Goal: Transaction & Acquisition: Purchase product/service

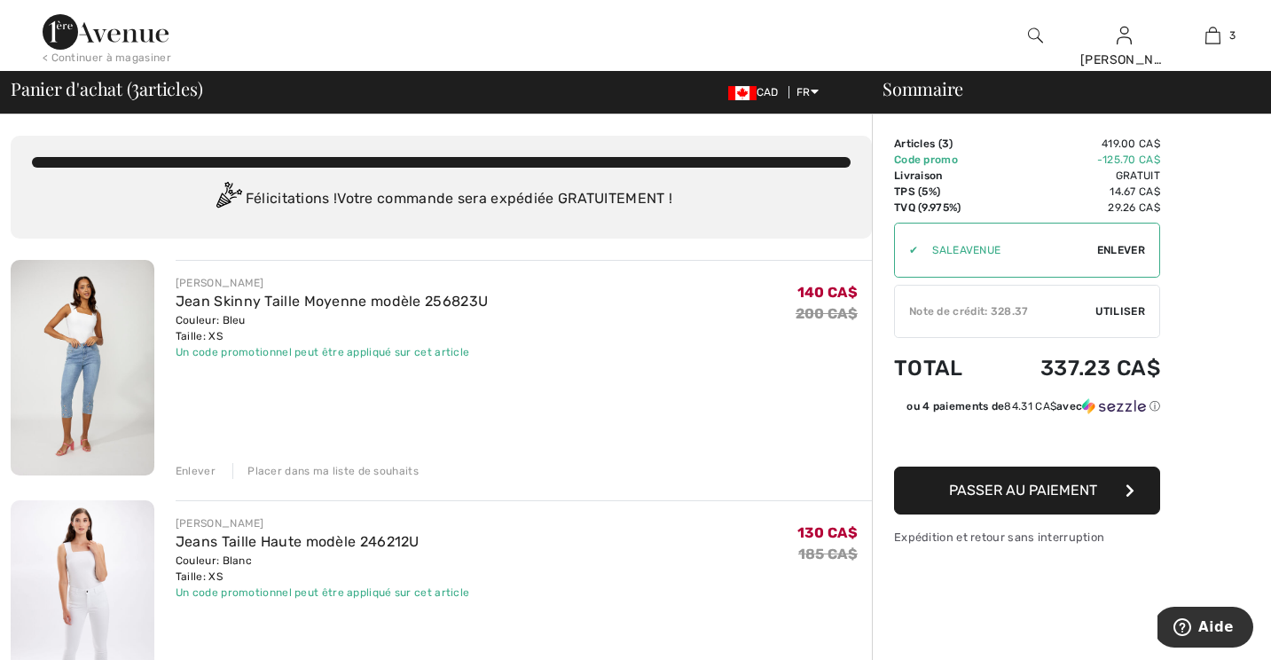
click at [85, 378] on img at bounding box center [83, 368] width 144 height 216
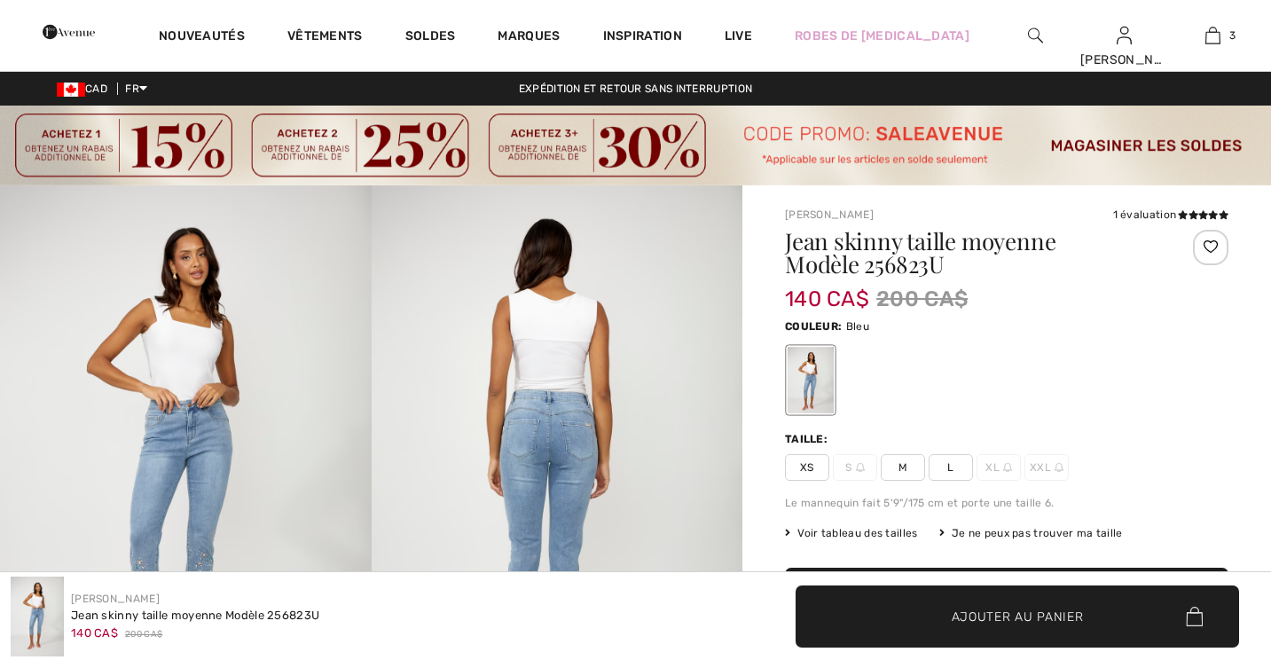
checkbox input "true"
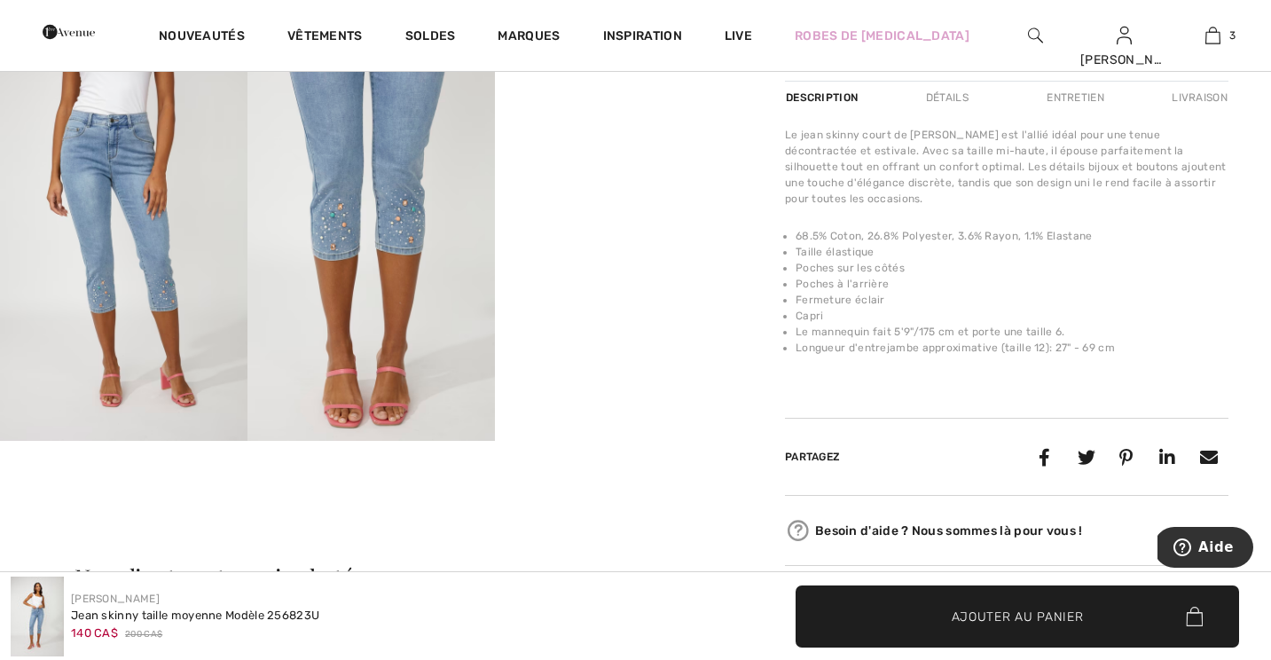
scroll to position [680, 0]
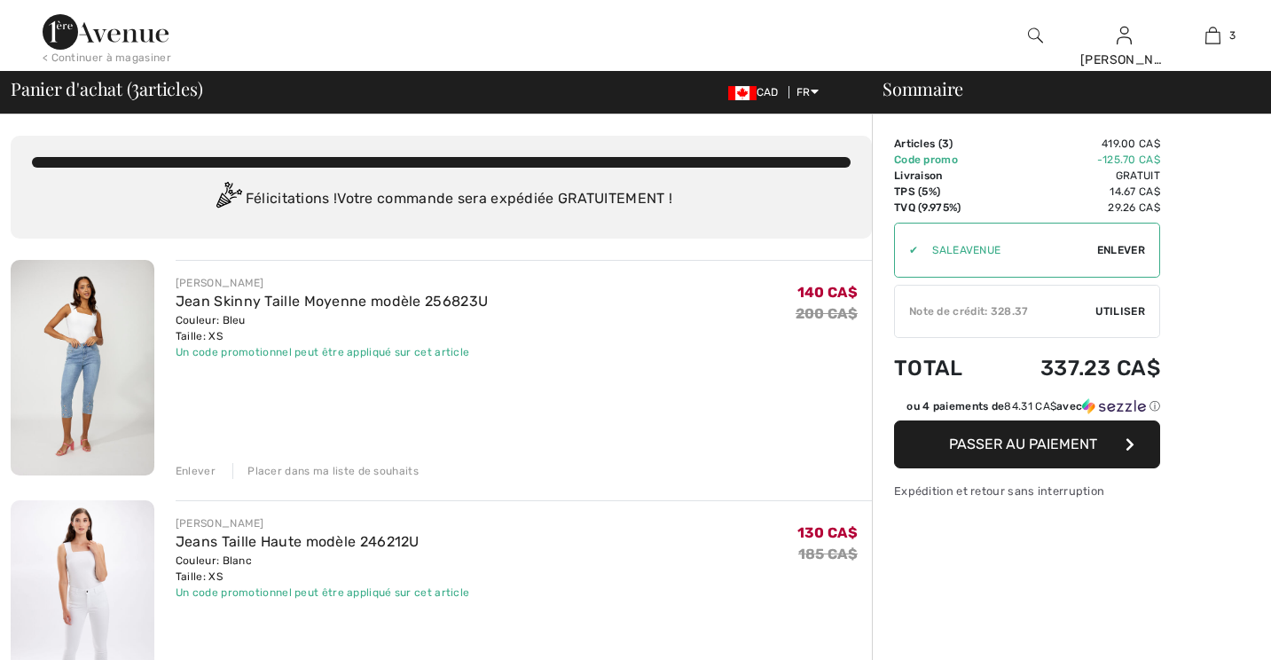
click at [98, 580] on img at bounding box center [83, 608] width 144 height 216
checkbox input "true"
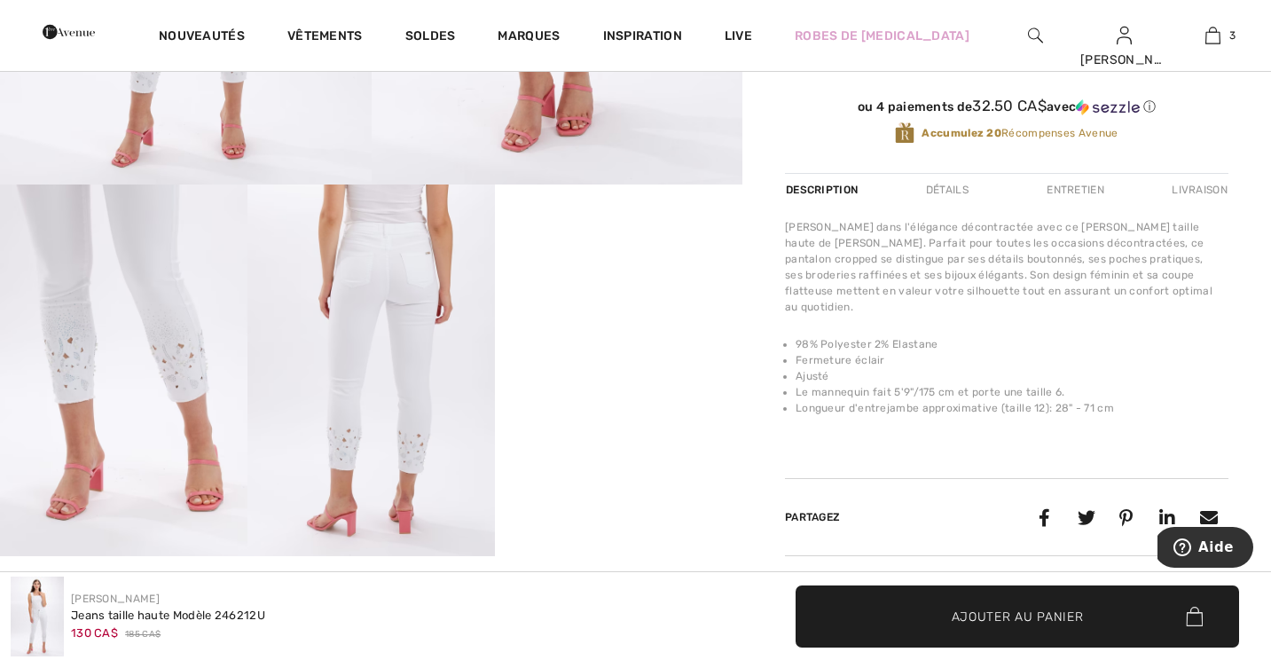
scroll to position [561, 0]
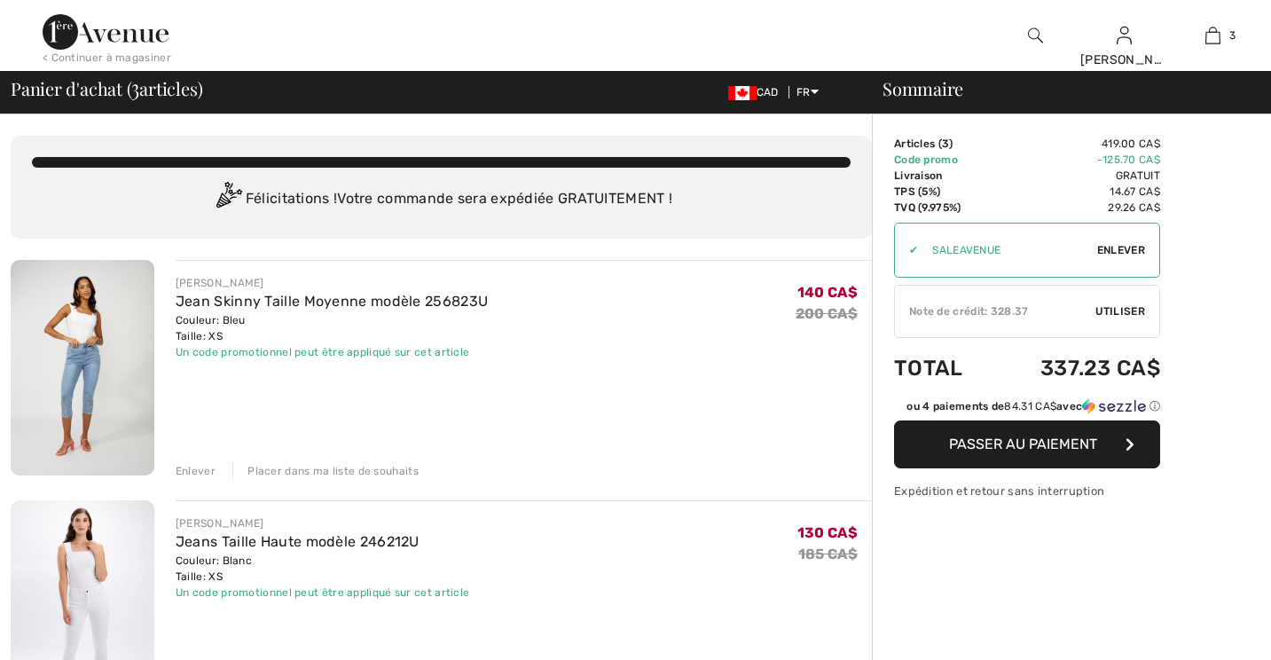
scroll to position [436, 0]
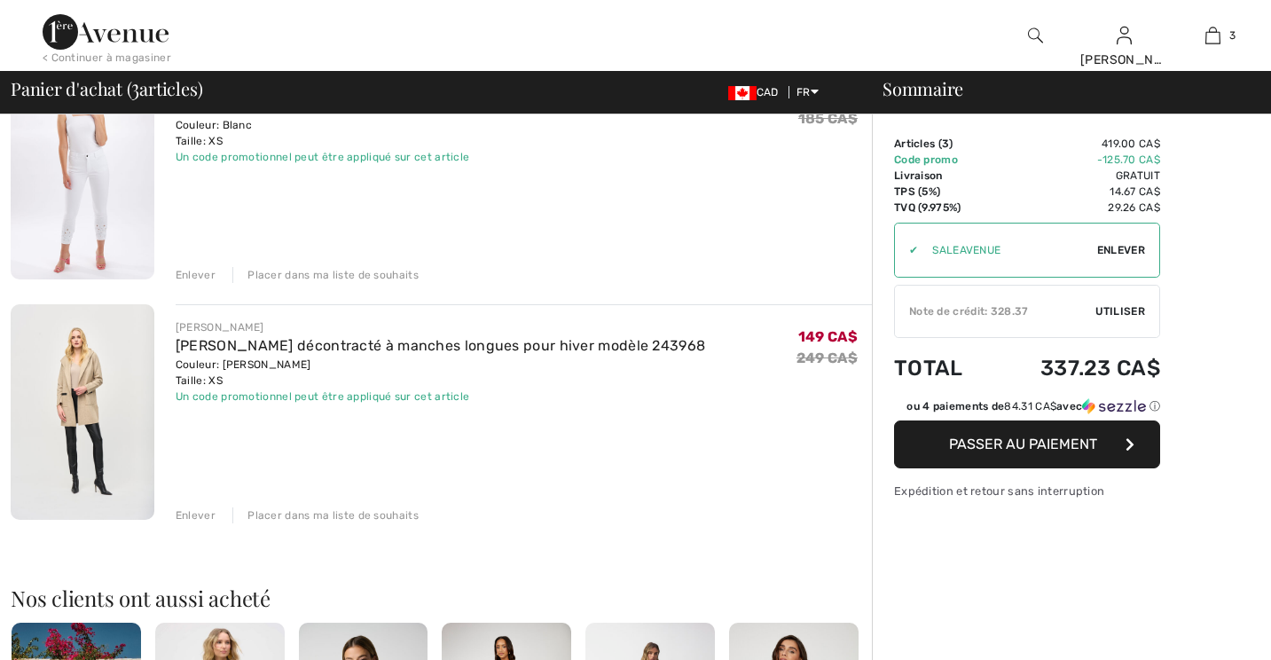
checkbox input "true"
click at [120, 407] on img at bounding box center [83, 411] width 144 height 215
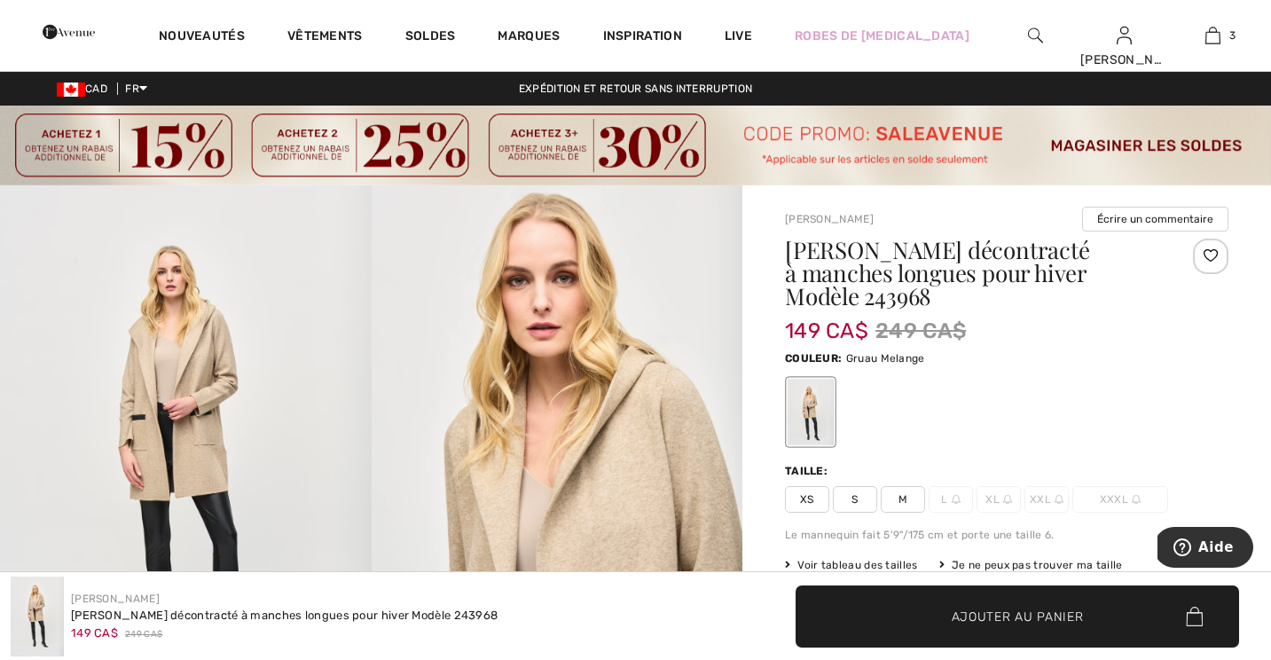
click at [583, 141] on img at bounding box center [635, 146] width 1271 height 80
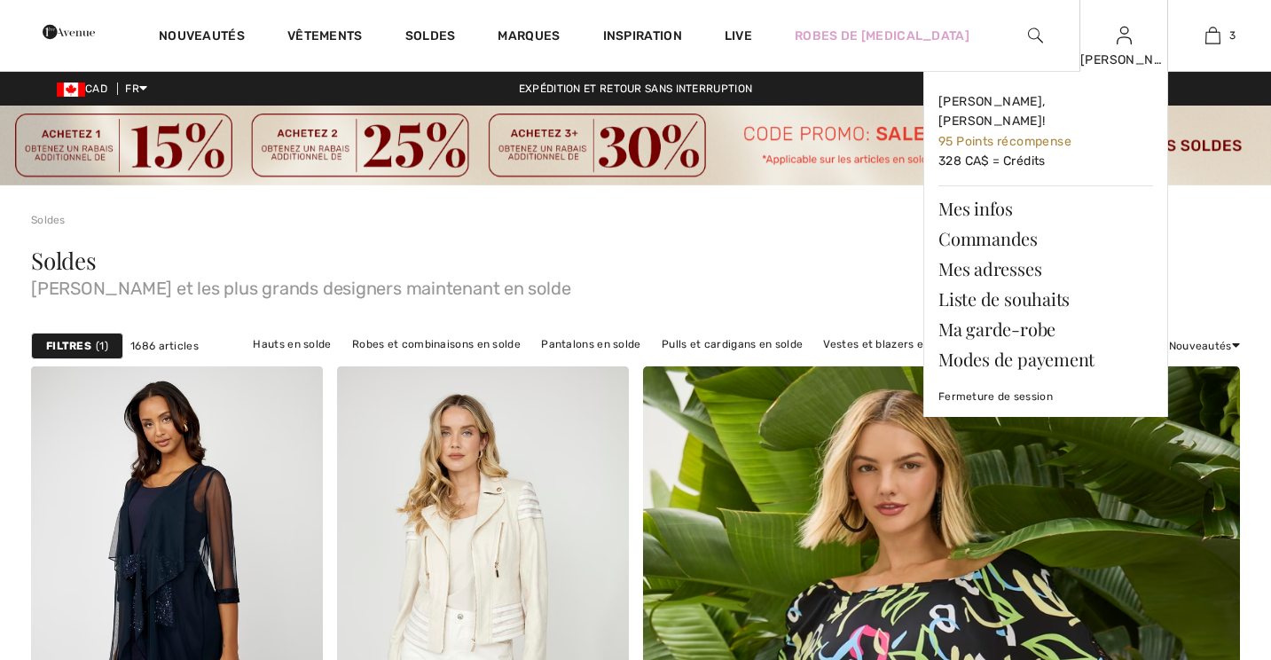
checkbox input "true"
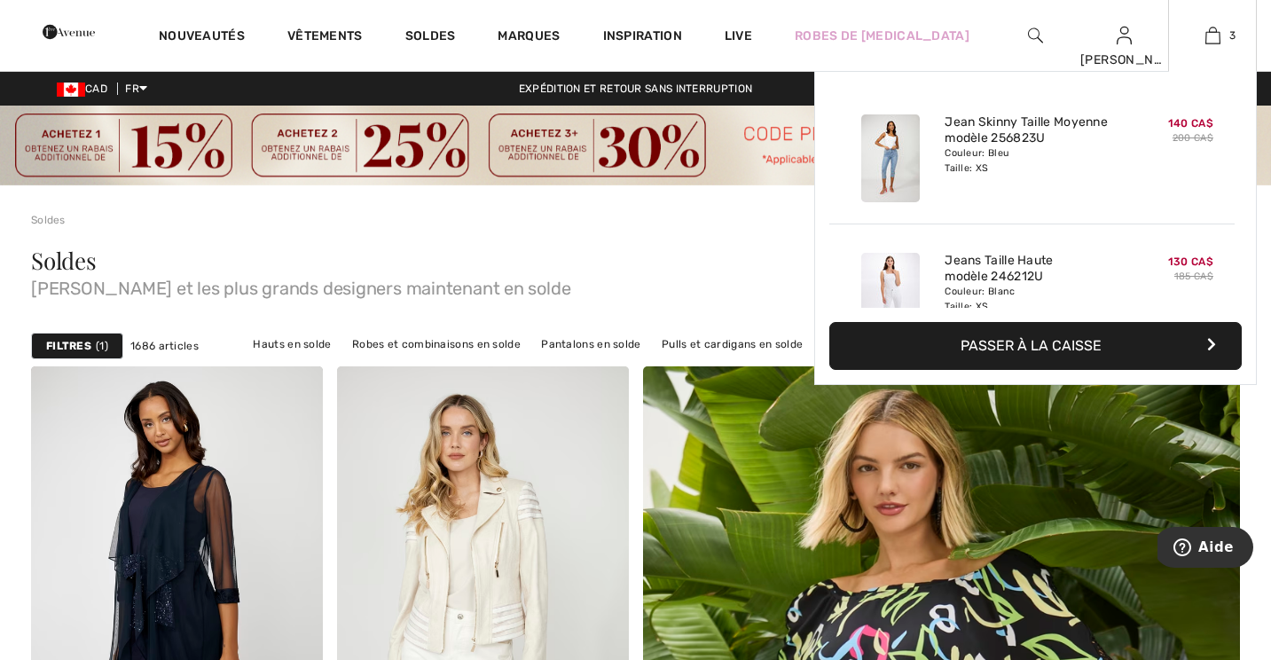
click at [1217, 51] on div "3 Ajouté au panier Frank Lyman Jean Skinny Taille Moyenne Modèle 256823u 140 CA…" at bounding box center [1212, 35] width 89 height 71
click at [989, 356] on button "Passer à la caisse" at bounding box center [1035, 346] width 412 height 48
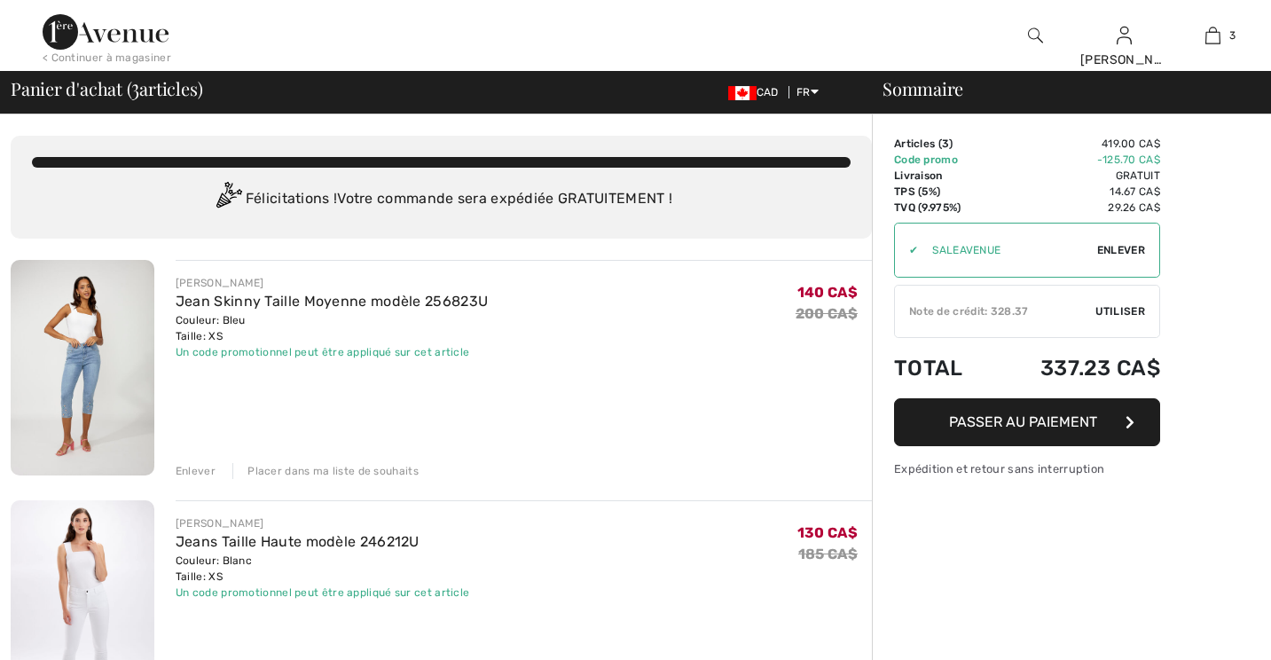
checkbox input "true"
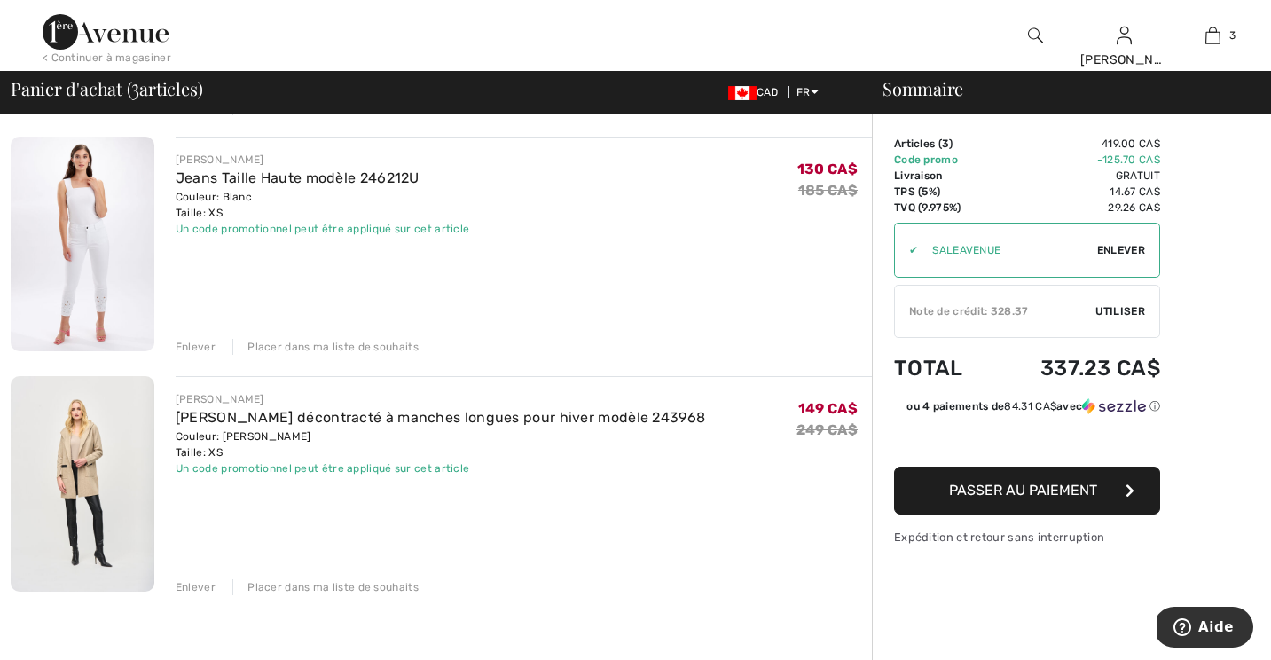
scroll to position [360, 0]
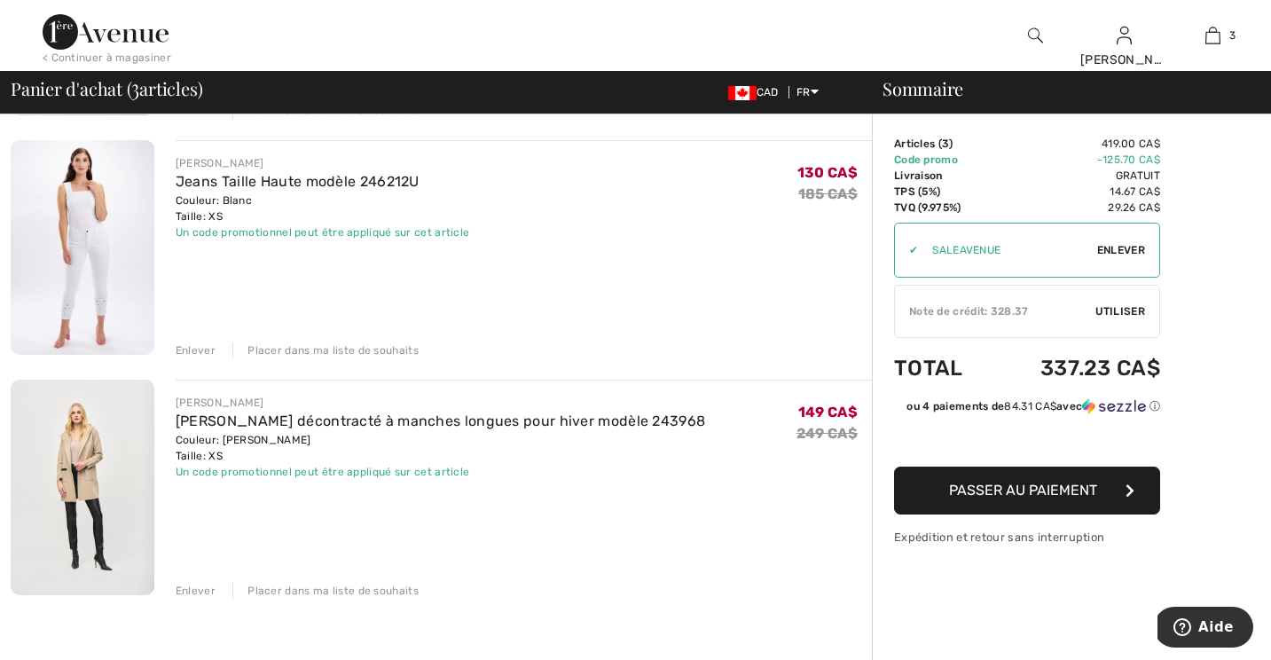
click at [970, 491] on span "Passer au paiement" at bounding box center [1023, 490] width 148 height 17
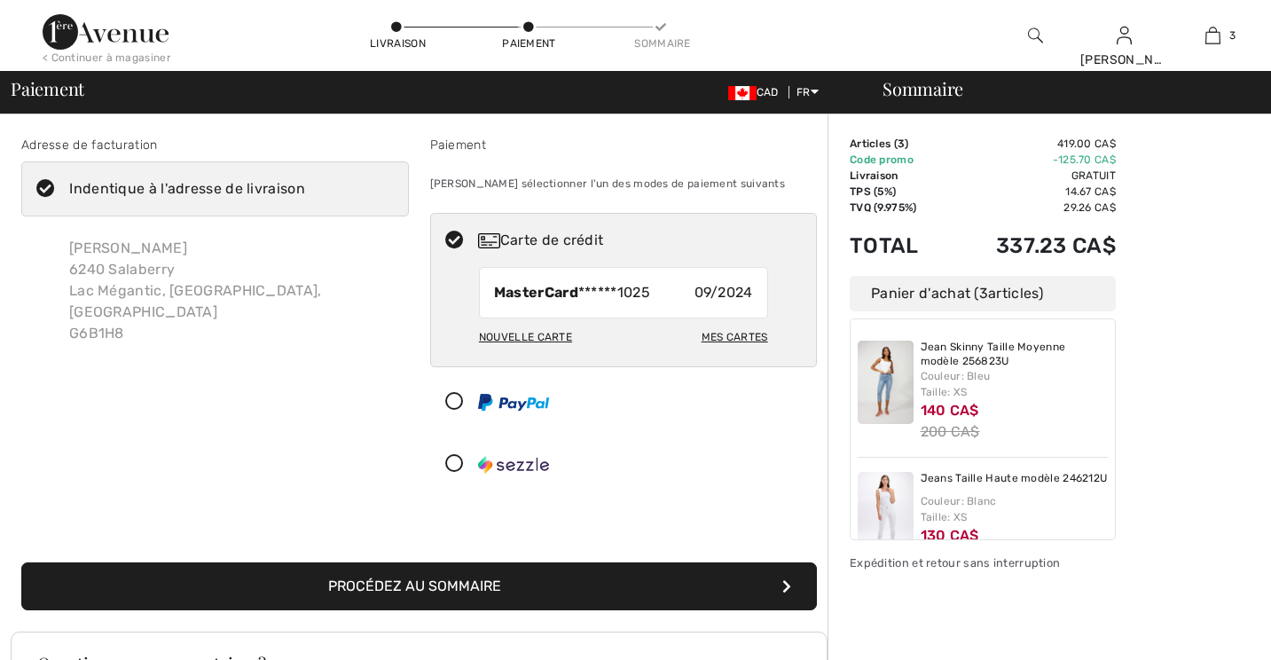
checkbox input "true"
click at [452, 239] on icon at bounding box center [454, 241] width 47 height 19
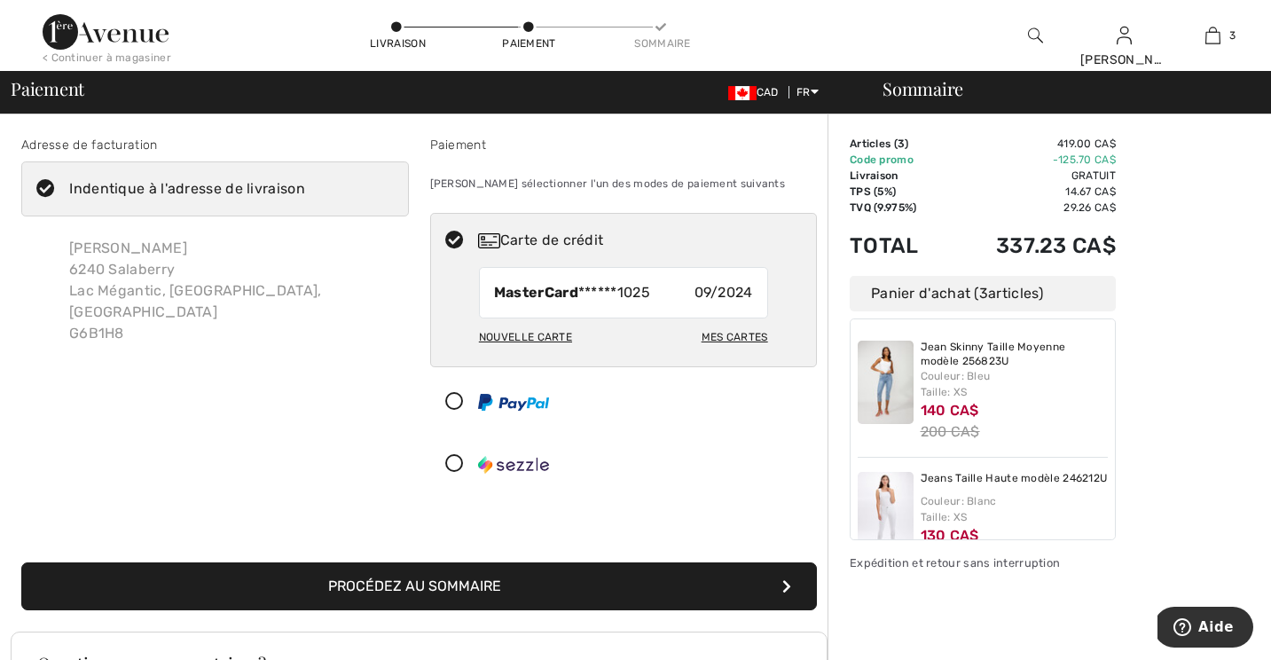
radio input "true"
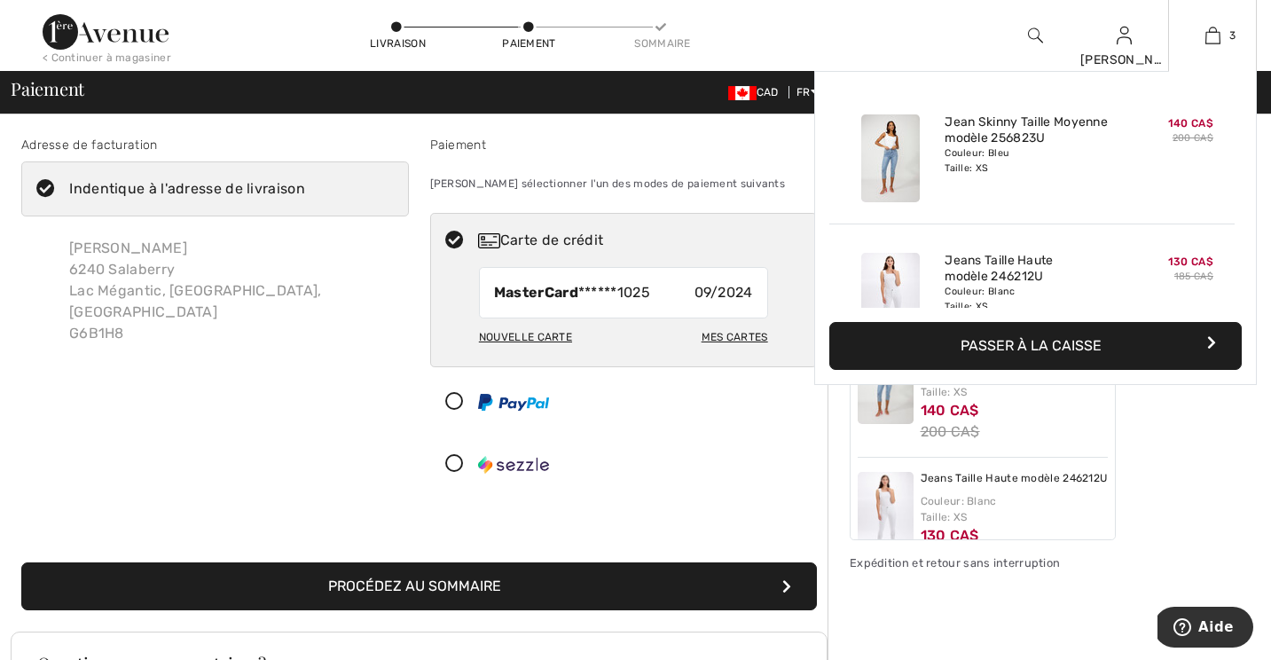
click at [985, 357] on button "Passer à la caisse" at bounding box center [1035, 346] width 412 height 48
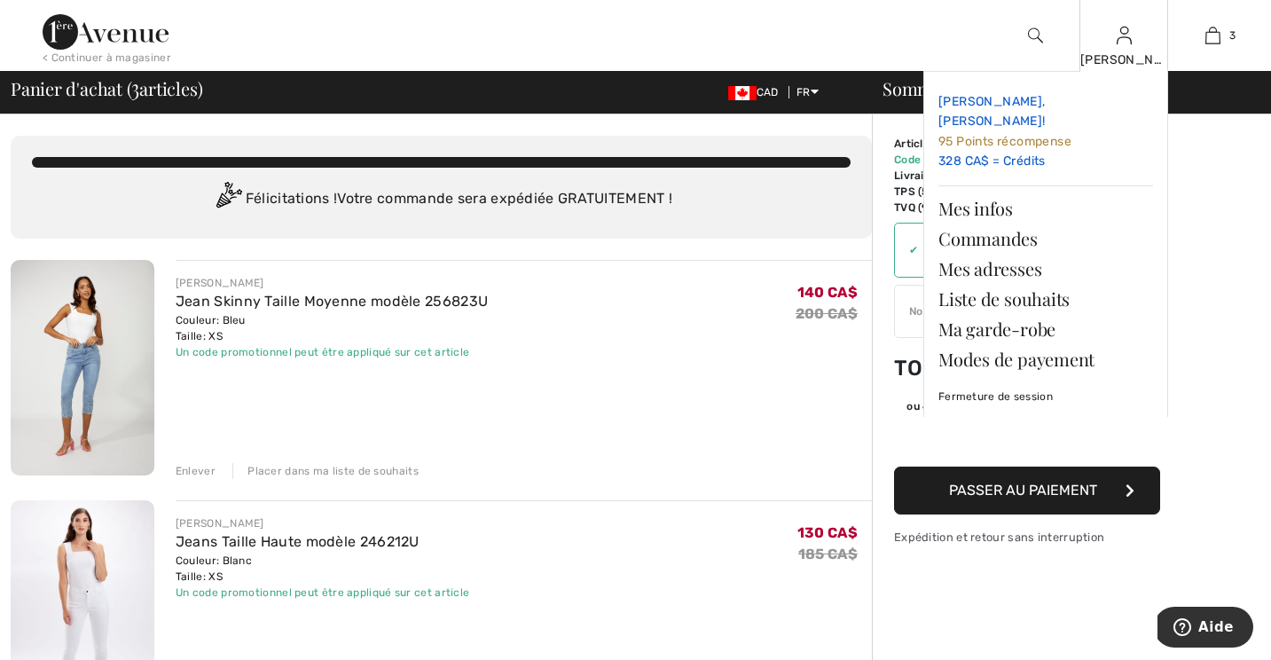
click at [1009, 137] on link "[PERSON_NAME], [PERSON_NAME]! 95 Points récompense 328 CA$ = Crédits" at bounding box center [1046, 132] width 215 height 92
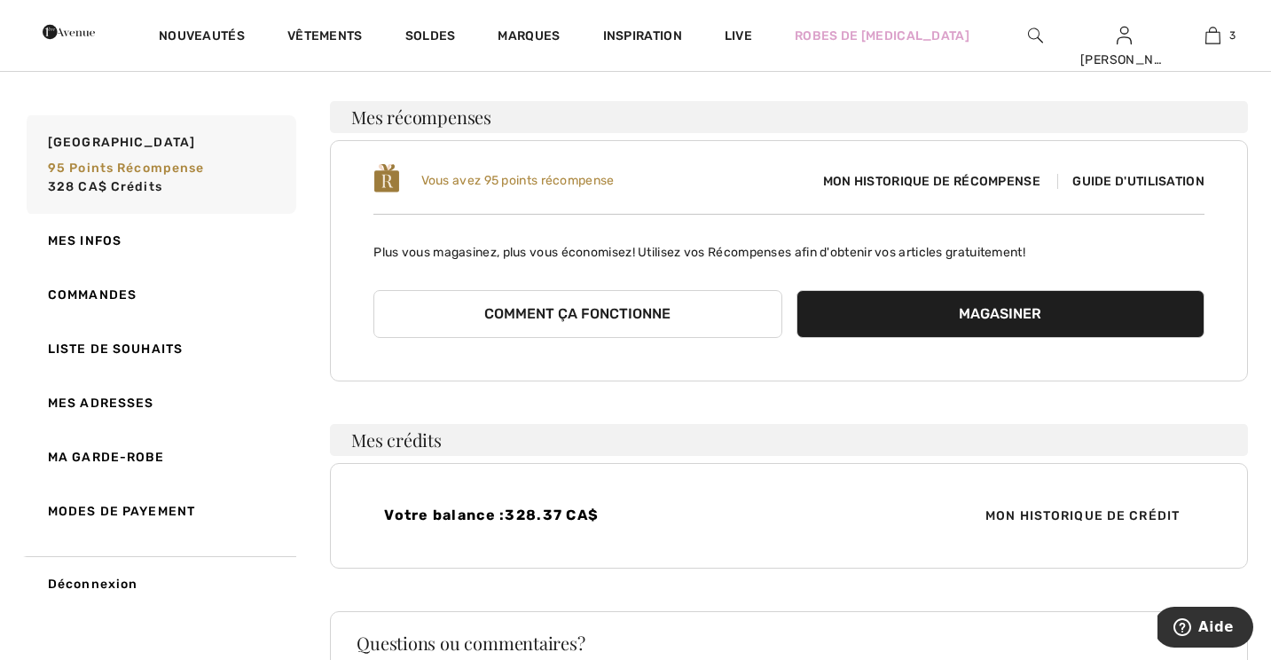
scroll to position [162, 0]
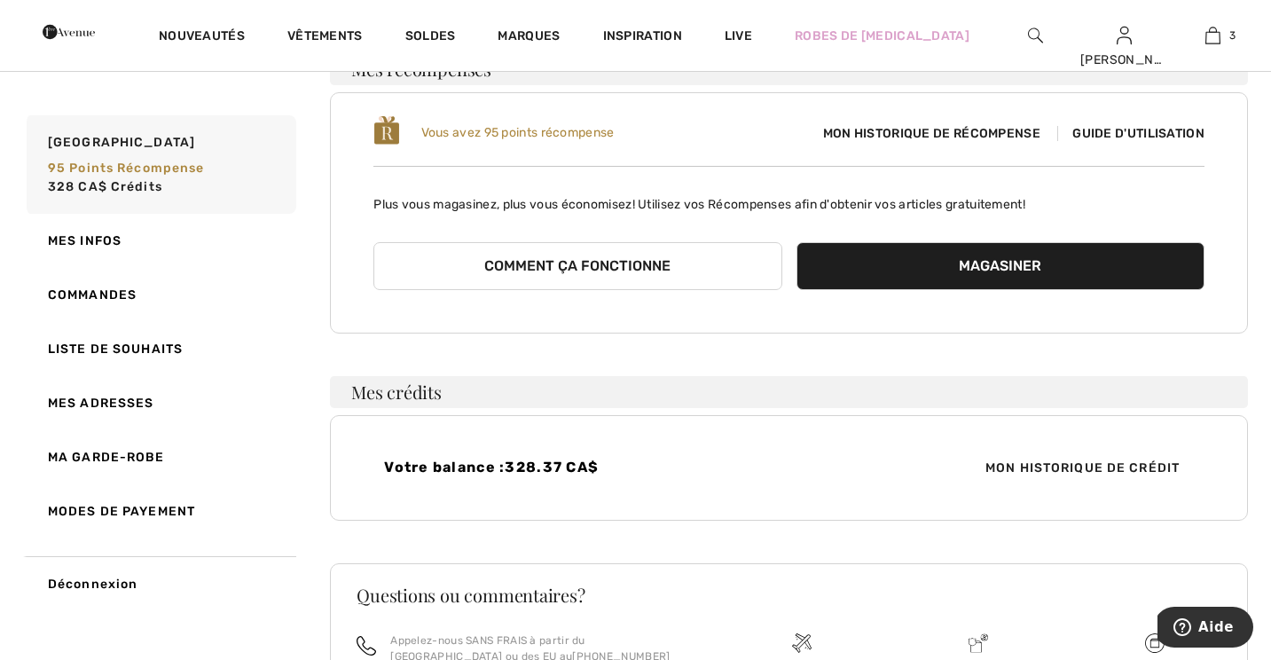
click at [1064, 467] on span "Mon historique de crédit" at bounding box center [1082, 468] width 223 height 19
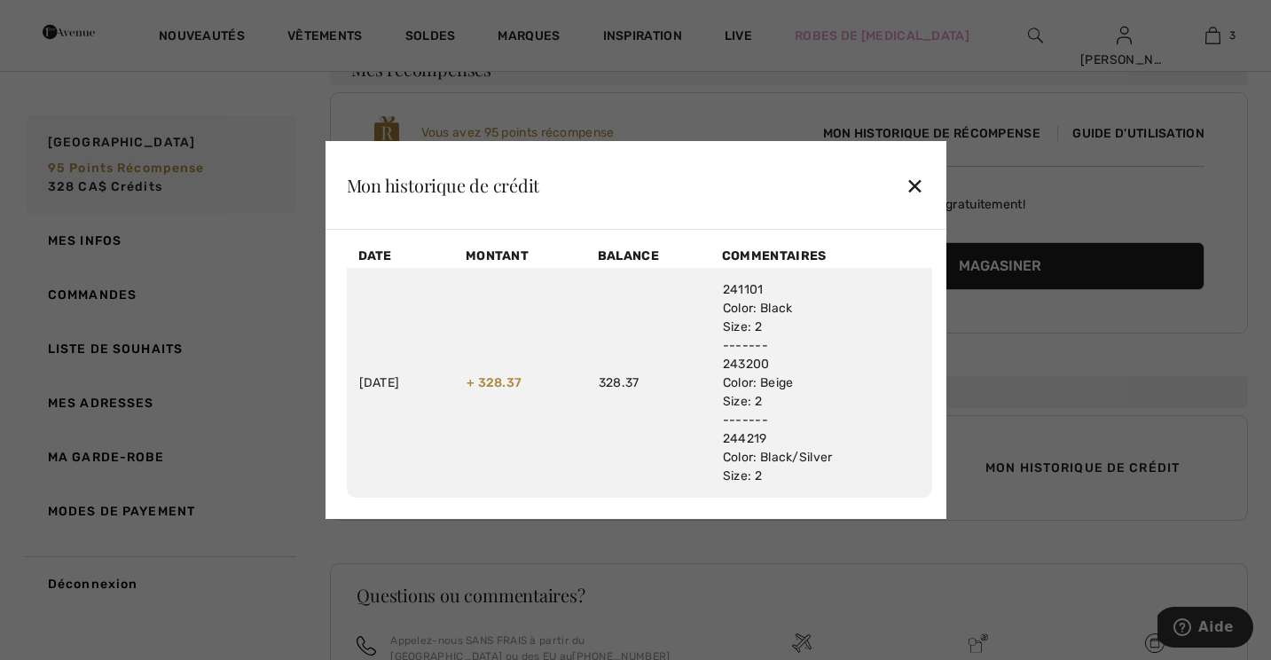
click at [752, 444] on td "241101 Color: Black Size: 2 ------- 243200 Color: Beige Size: 2 ------- 244219 …" at bounding box center [822, 383] width 222 height 230
click at [917, 190] on div "✕" at bounding box center [915, 185] width 19 height 37
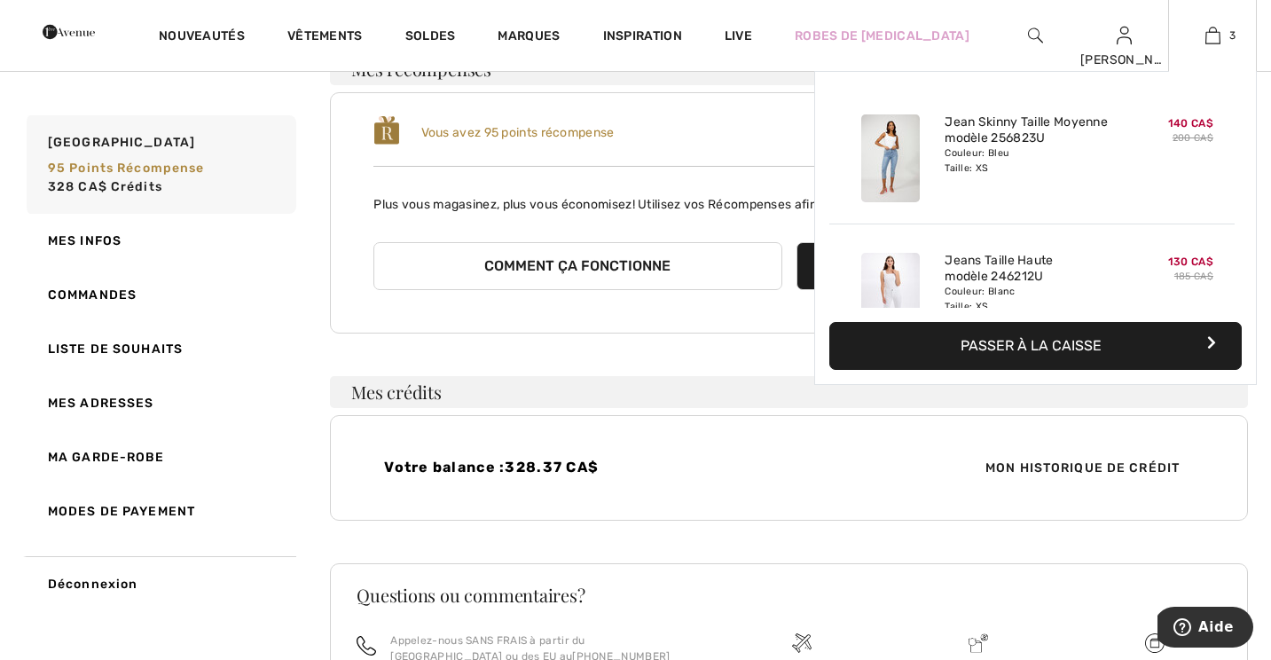
click at [971, 352] on button "Passer à la caisse" at bounding box center [1035, 346] width 412 height 48
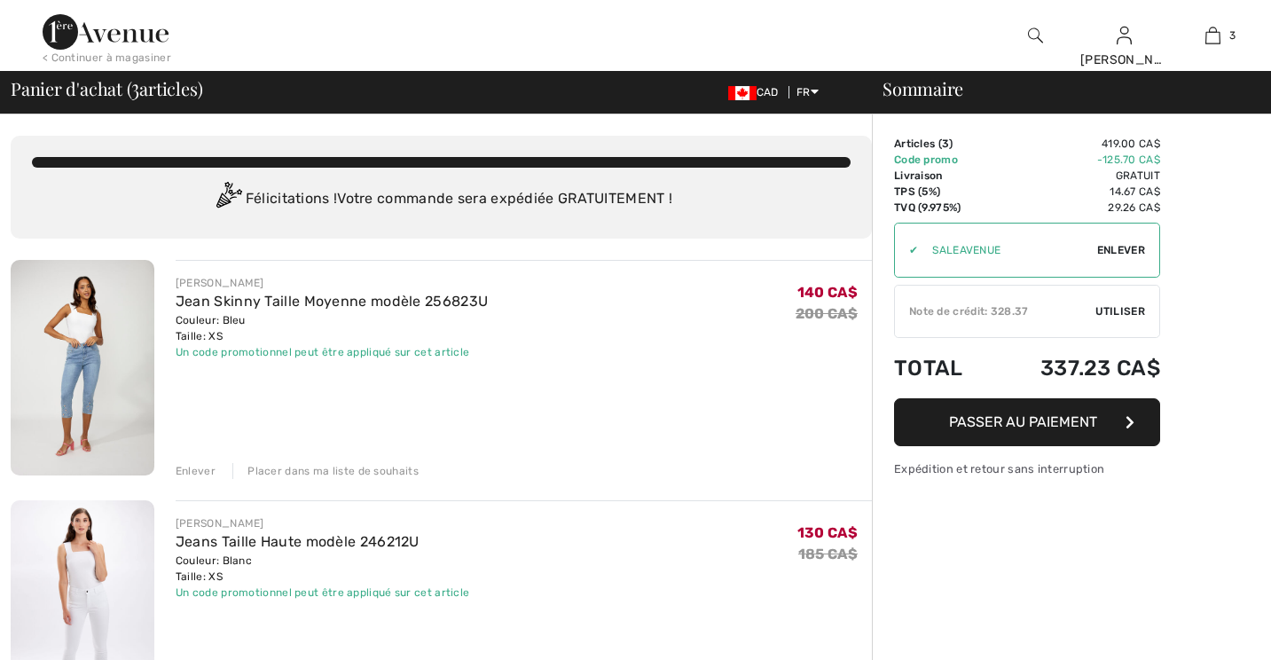
checkbox input "true"
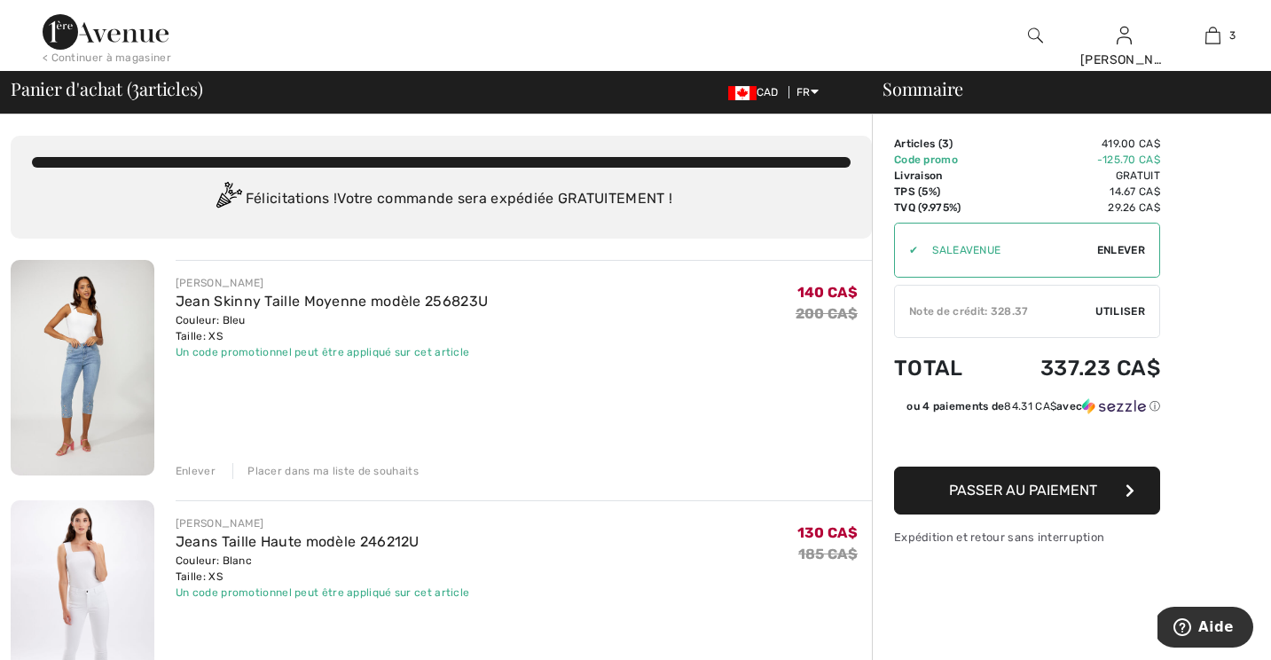
click at [1001, 322] on div "✔ Note de crédit: 328.37 Utiliser Enlever" at bounding box center [1027, 311] width 266 height 53
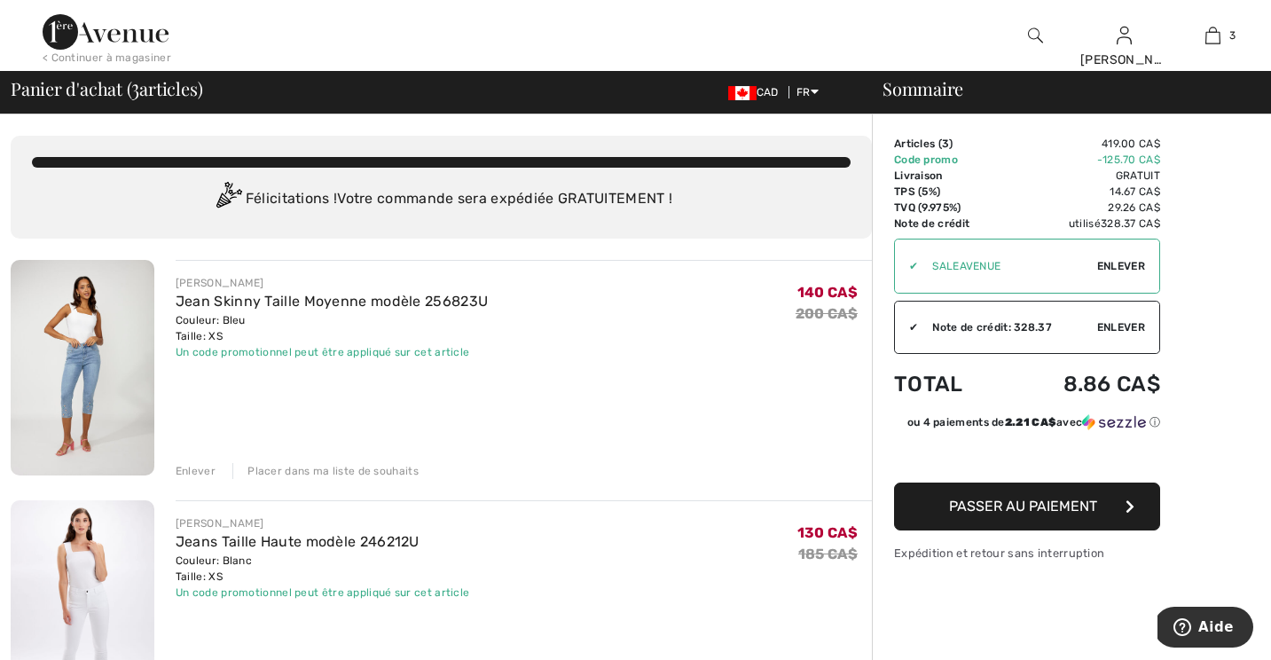
click at [984, 527] on button "Passer au paiement" at bounding box center [1027, 507] width 266 height 48
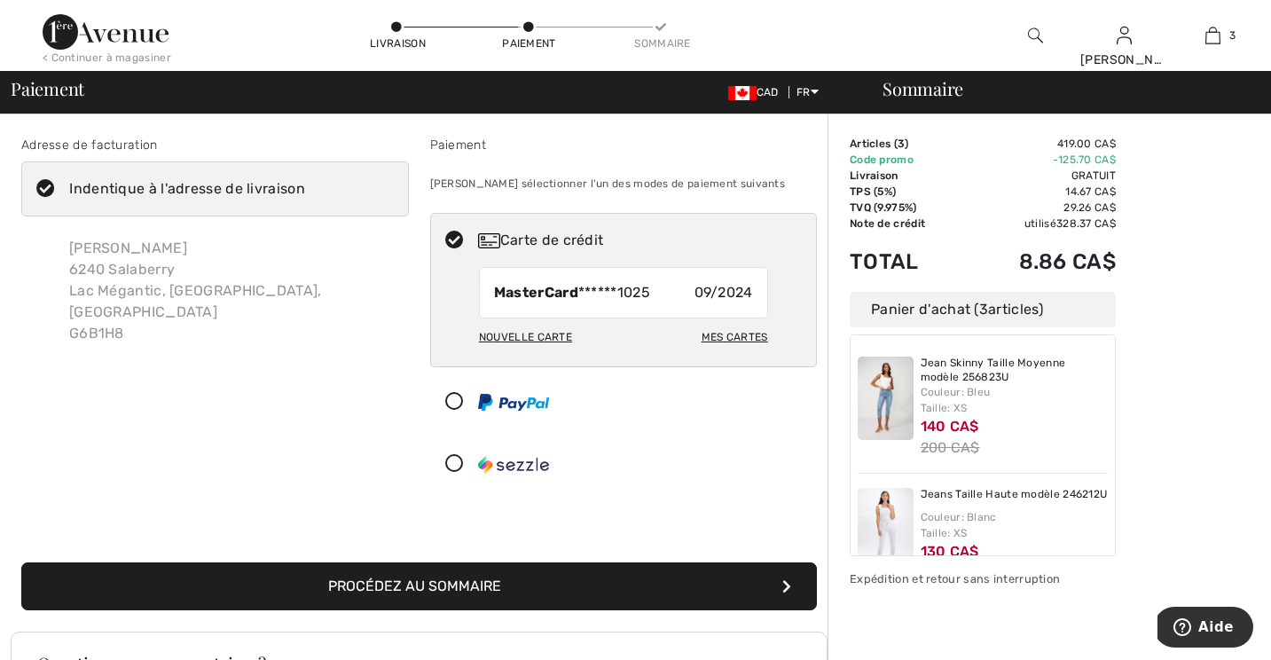
click at [544, 339] on div "Nouvelle carte" at bounding box center [525, 337] width 93 height 30
radio input "true"
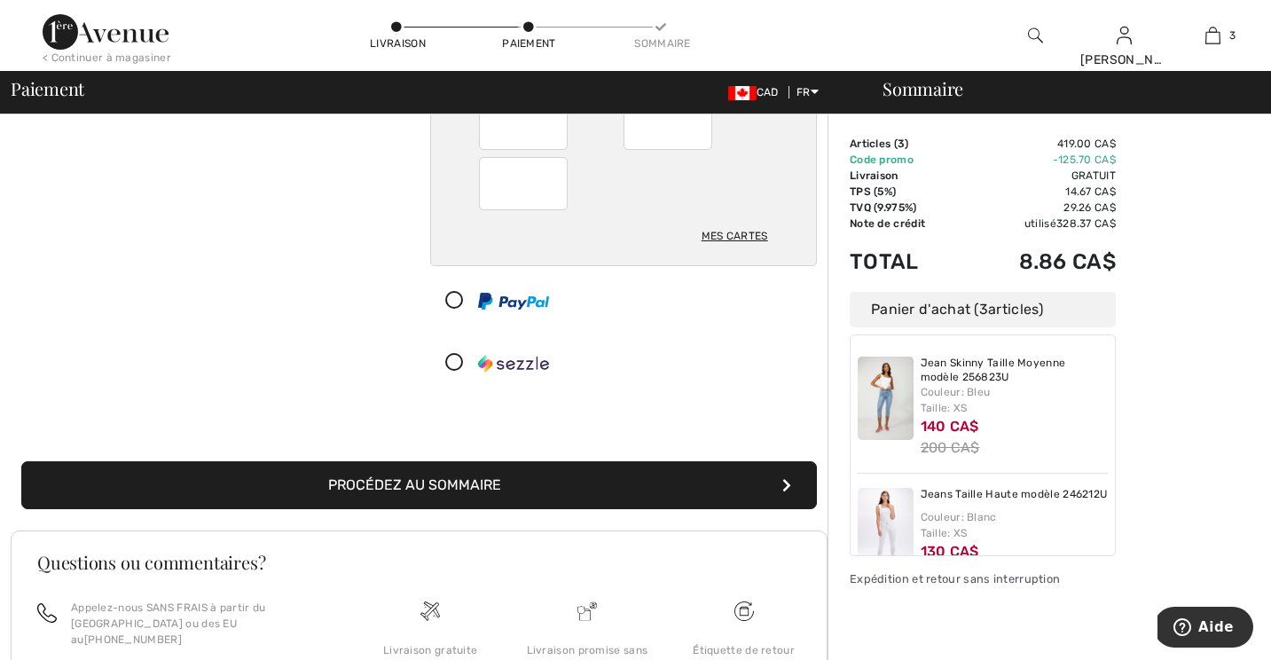
scroll to position [233, 0]
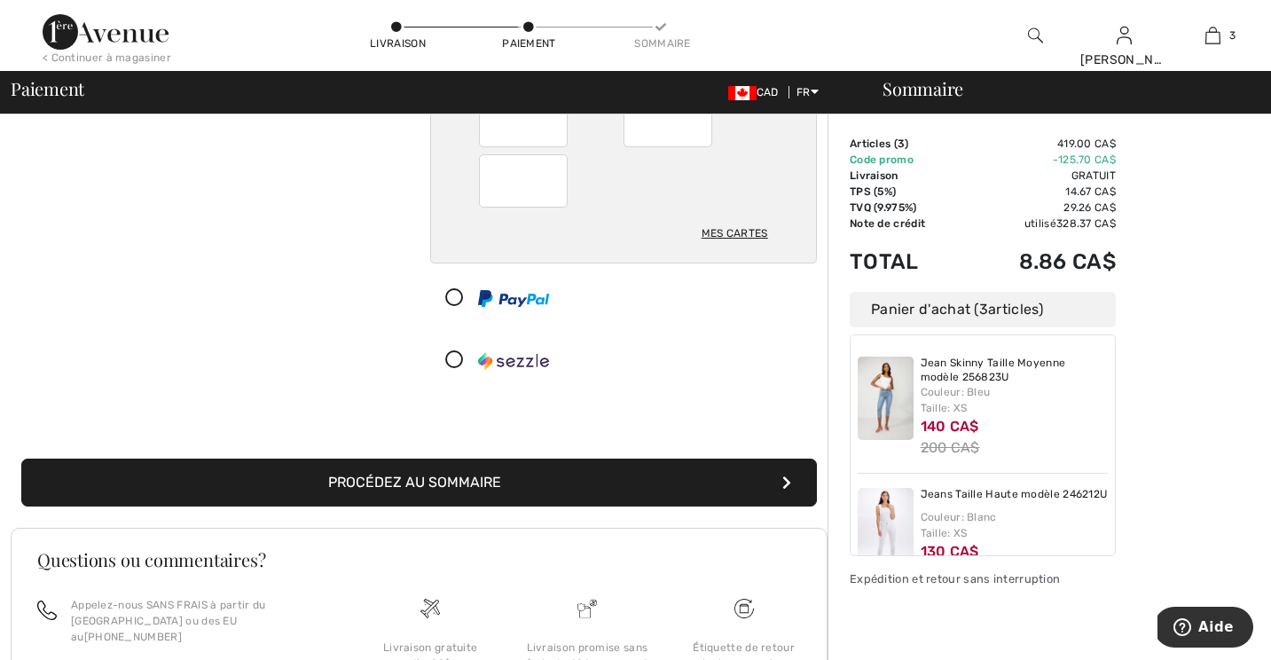
click at [381, 495] on button "Procédez au sommaire" at bounding box center [419, 483] width 796 height 48
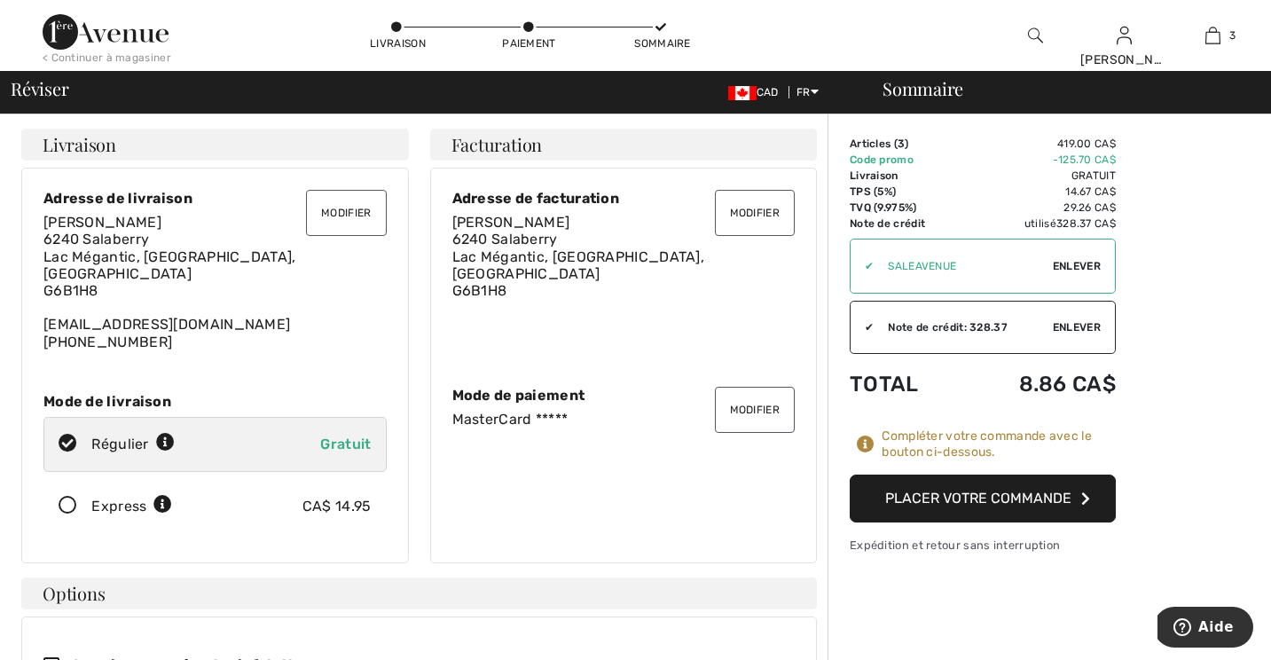
click at [319, 220] on button "Modifier" at bounding box center [346, 213] width 80 height 46
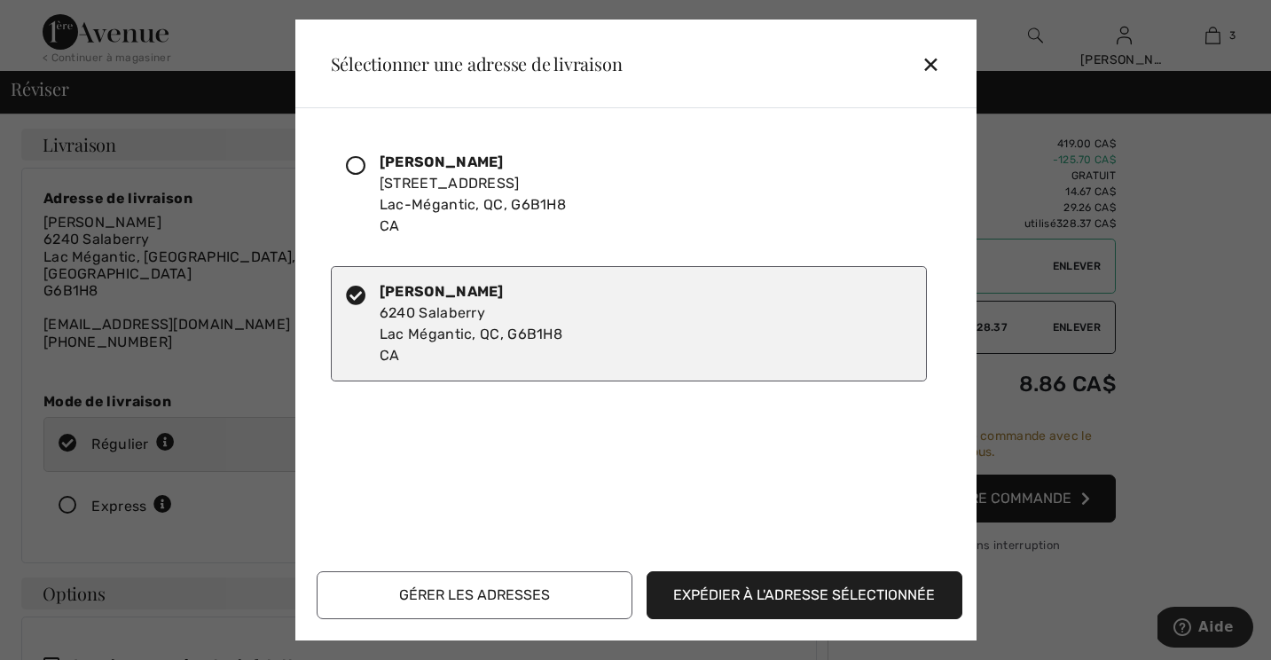
click at [522, 592] on button "Gérer les adresses" at bounding box center [475, 595] width 316 height 48
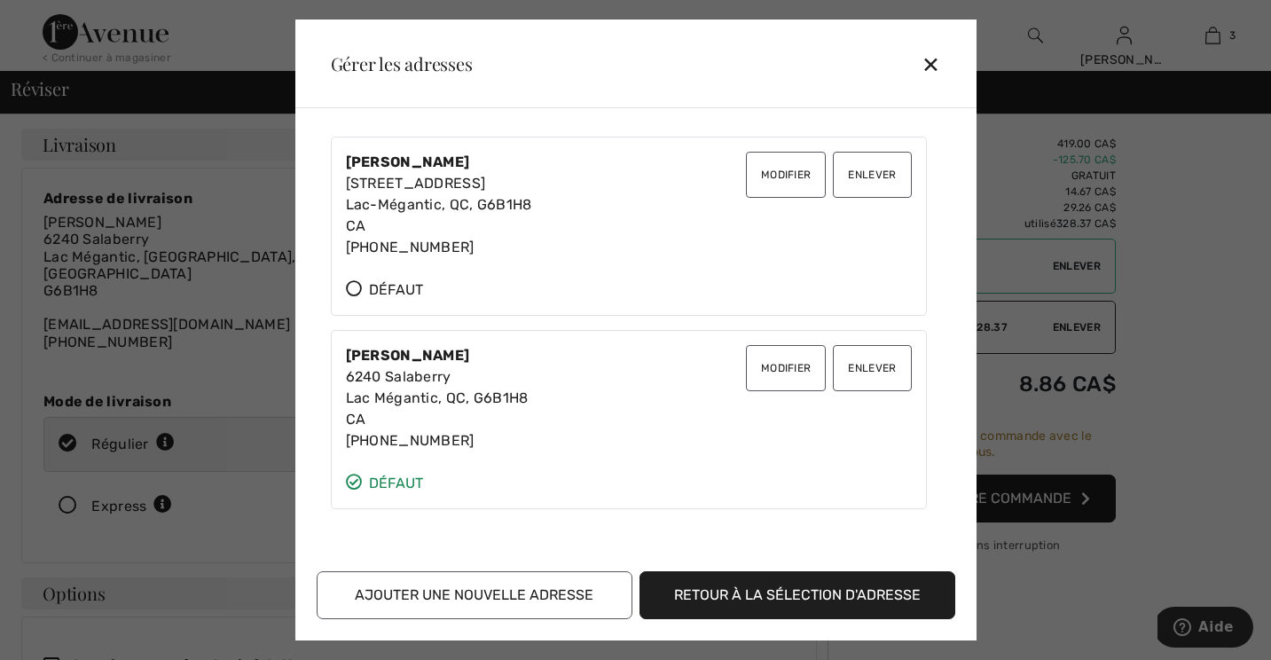
click at [765, 178] on button "Modifier" at bounding box center [786, 175] width 80 height 46
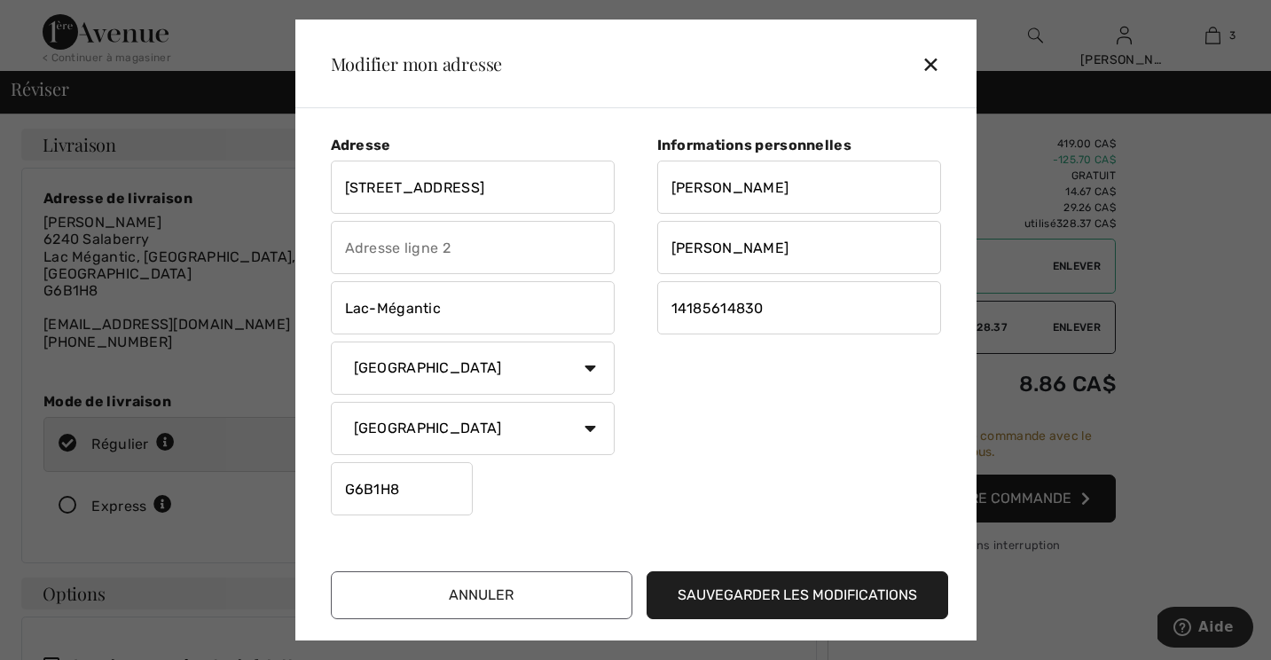
drag, startPoint x: 518, startPoint y: 190, endPoint x: 328, endPoint y: 177, distance: 190.2
type input "2650 rue d'Orsonnens"
type input "G6B2R2"
click at [730, 410] on div "Informations personnelles Andrée-Anne Métivier 14185614830" at bounding box center [788, 330] width 305 height 386
click at [736, 573] on button "Sauvegarder les modifications" at bounding box center [798, 595] width 302 height 48
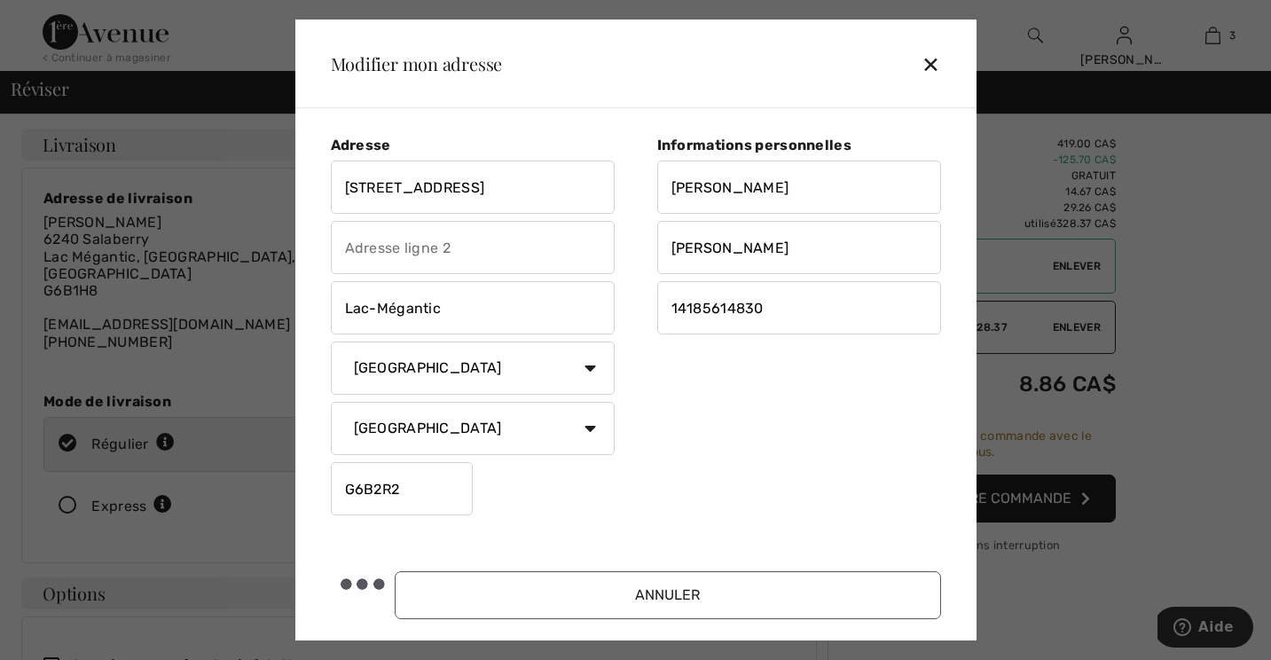
click at [730, 617] on button "Annuler" at bounding box center [668, 595] width 546 height 48
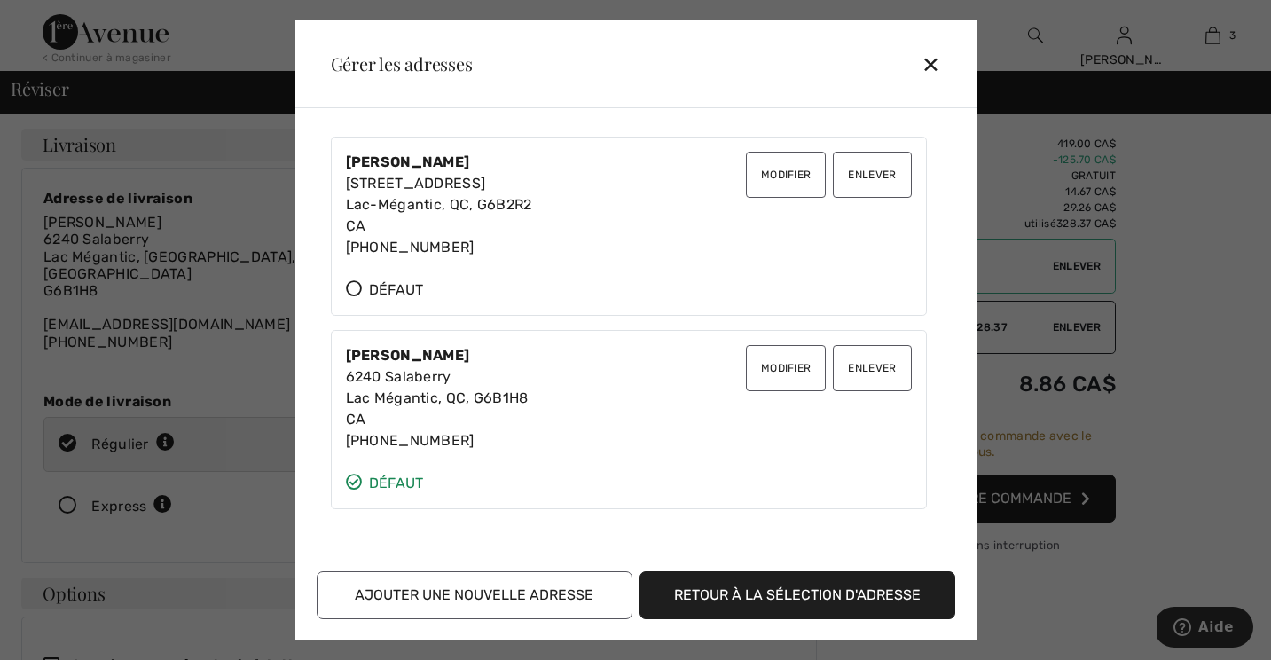
click at [349, 287] on icon at bounding box center [354, 288] width 16 height 16
click at [352, 291] on icon at bounding box center [354, 288] width 16 height 16
click at [739, 596] on button "Retour à la sélection d'adresse" at bounding box center [798, 595] width 316 height 48
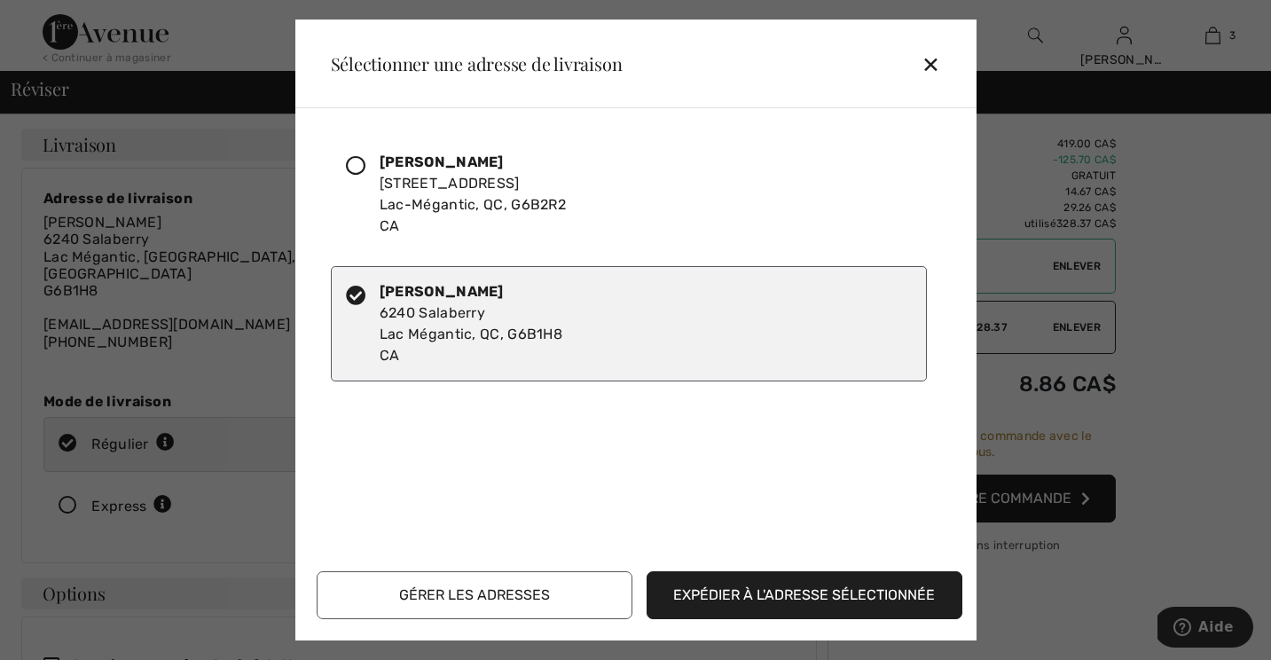
click at [365, 159] on icon at bounding box center [356, 166] width 20 height 20
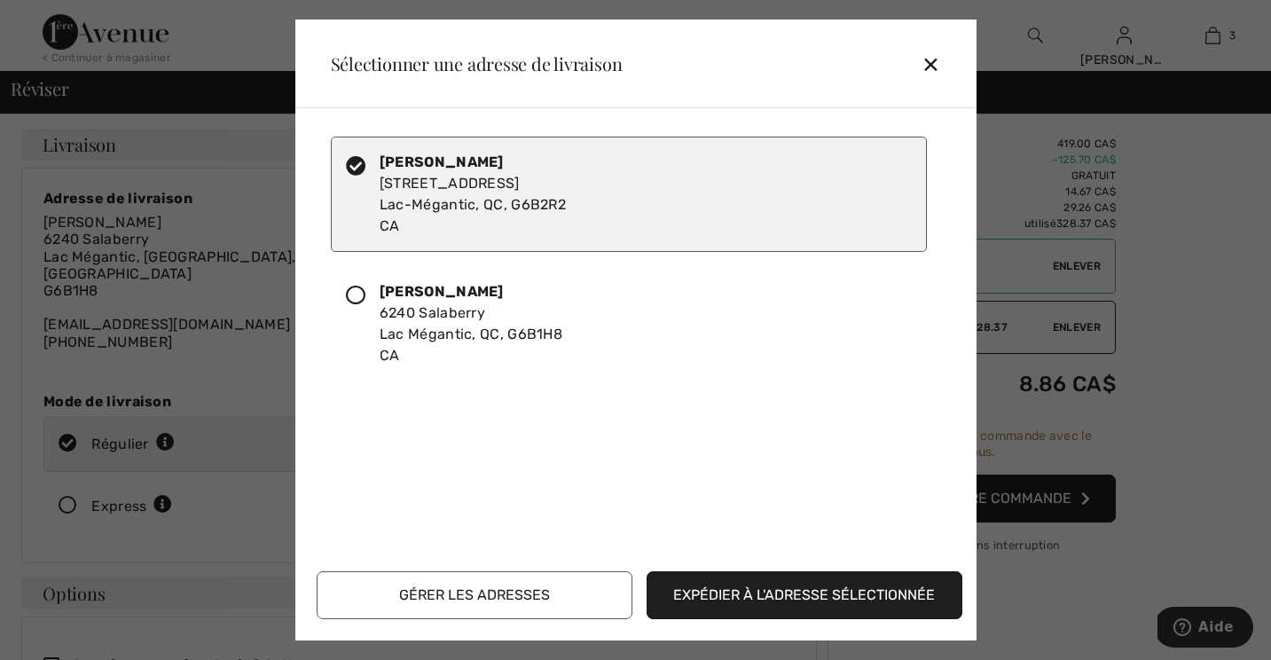
click at [696, 610] on button "Expédier à l'adresse sélectionnée" at bounding box center [805, 595] width 316 height 48
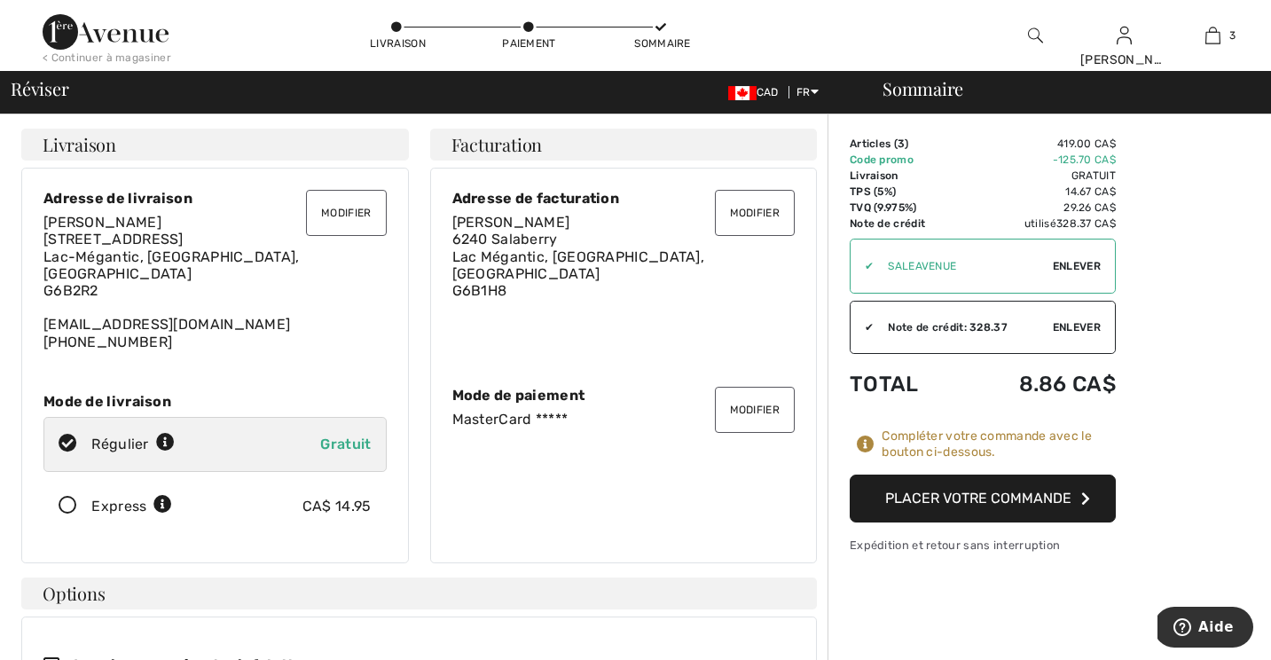
click at [955, 493] on button "Placer votre commande" at bounding box center [983, 499] width 266 height 48
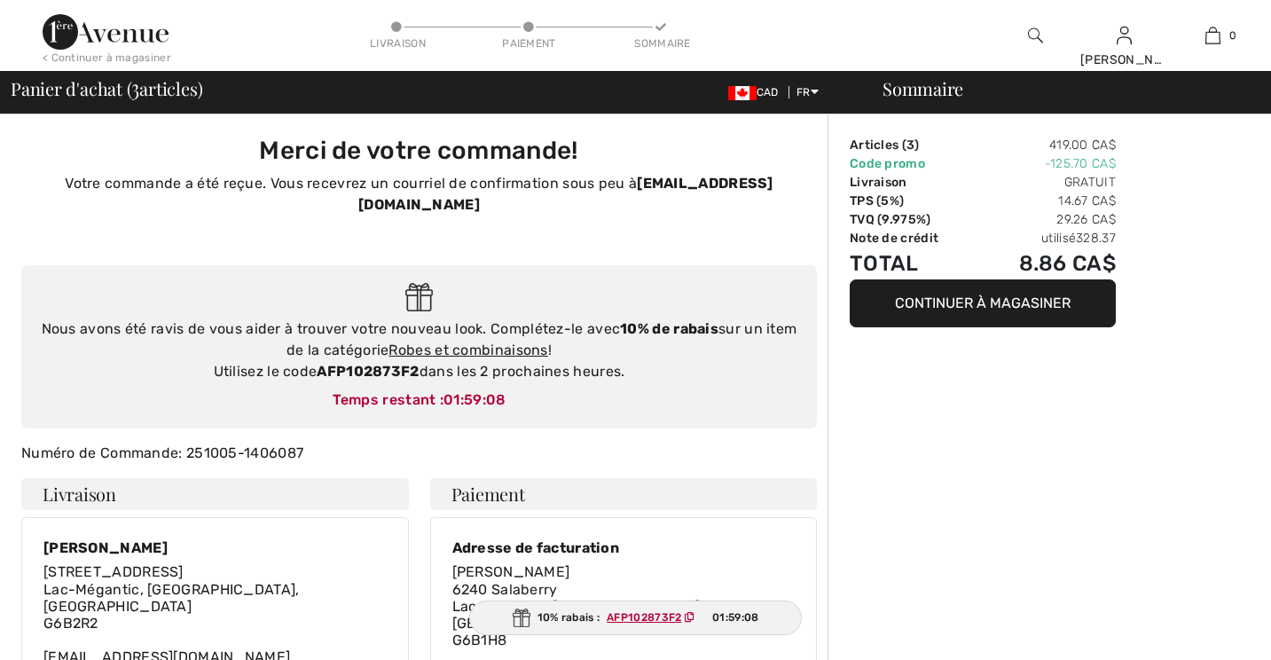
checkbox input "true"
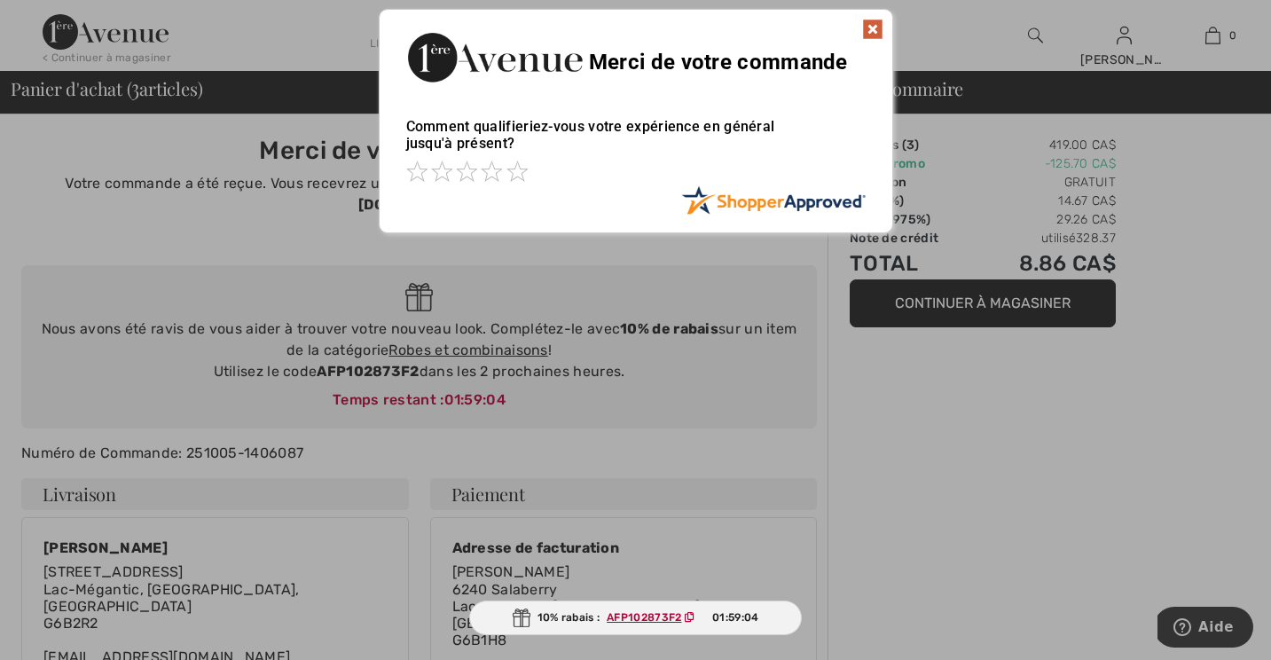
click at [981, 322] on div at bounding box center [635, 330] width 1271 height 660
click at [943, 302] on div at bounding box center [635, 330] width 1271 height 660
click at [862, 30] on img at bounding box center [872, 29] width 21 height 21
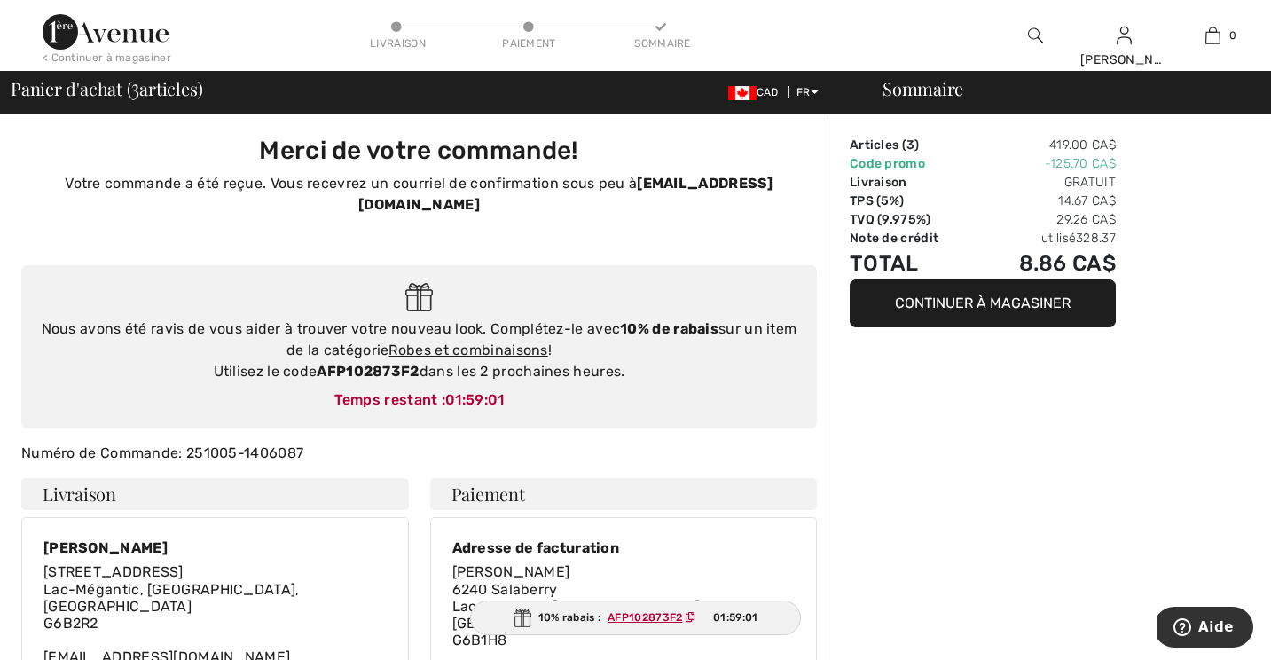
click at [935, 307] on button "Continuer à magasiner" at bounding box center [983, 303] width 266 height 48
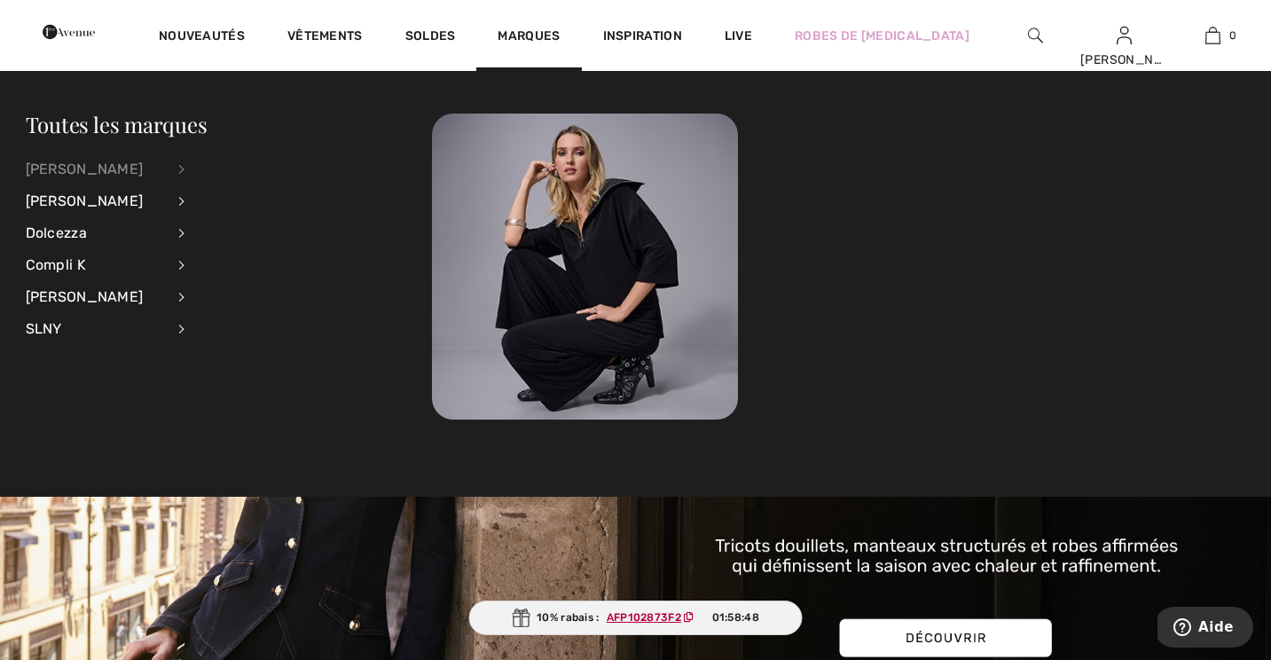
click at [89, 173] on div "[PERSON_NAME]" at bounding box center [95, 169] width 139 height 32
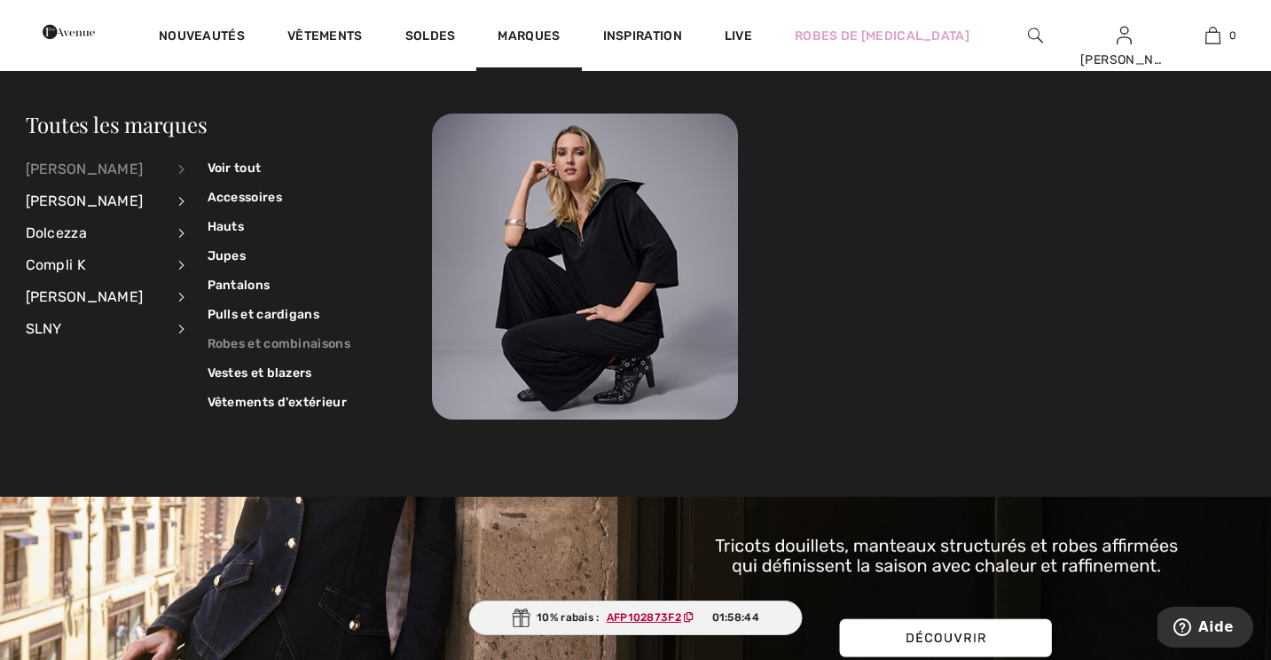
click at [238, 331] on link "Robes et combinaisons" at bounding box center [279, 343] width 143 height 29
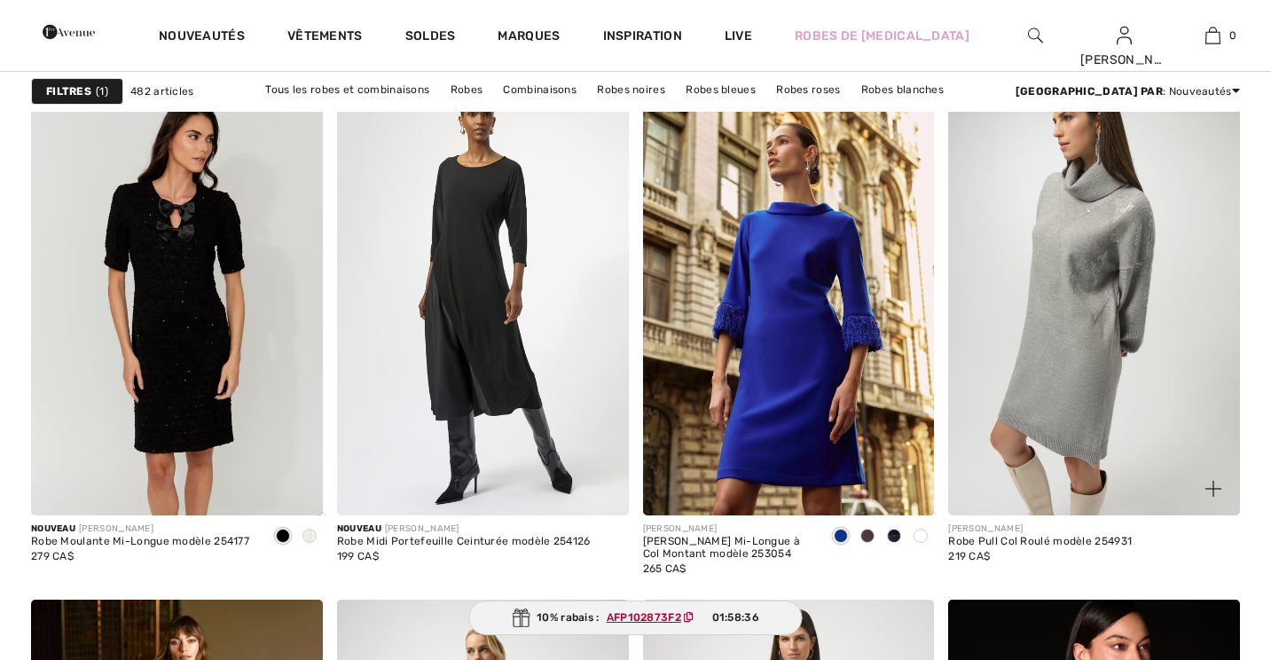
checkbox input "true"
